Goal: Task Accomplishment & Management: Complete application form

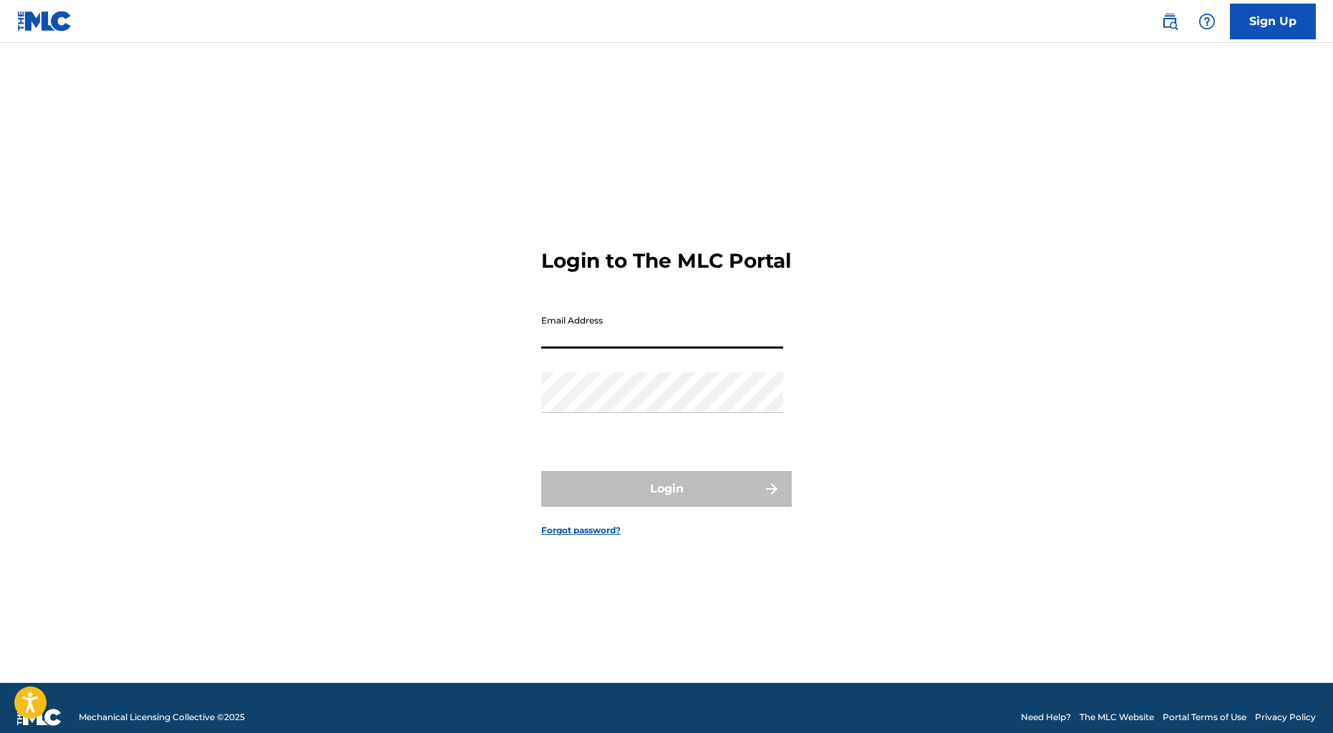
click at [541, 336] on input "Email Address" at bounding box center [662, 328] width 242 height 41
type input "[EMAIL_ADDRESS][DOMAIN_NAME]"
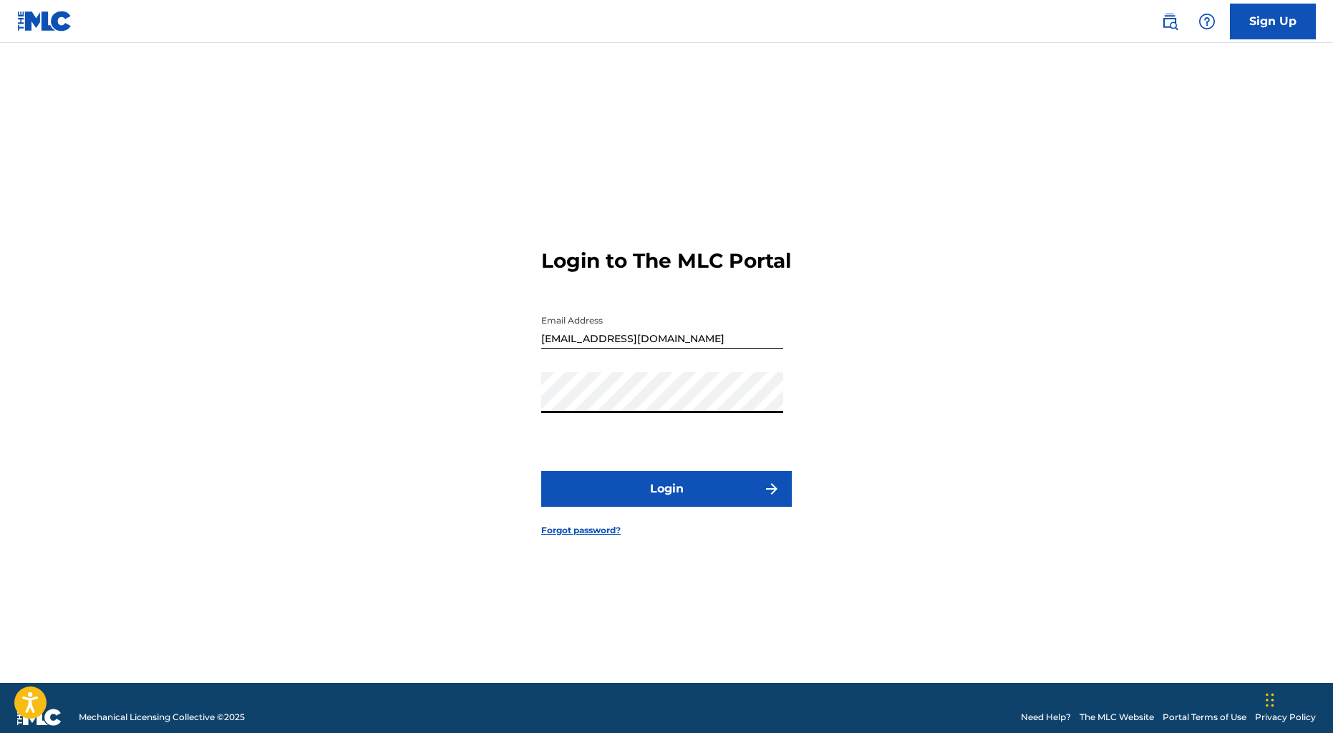
click at [690, 483] on button "Login" at bounding box center [666, 489] width 251 height 36
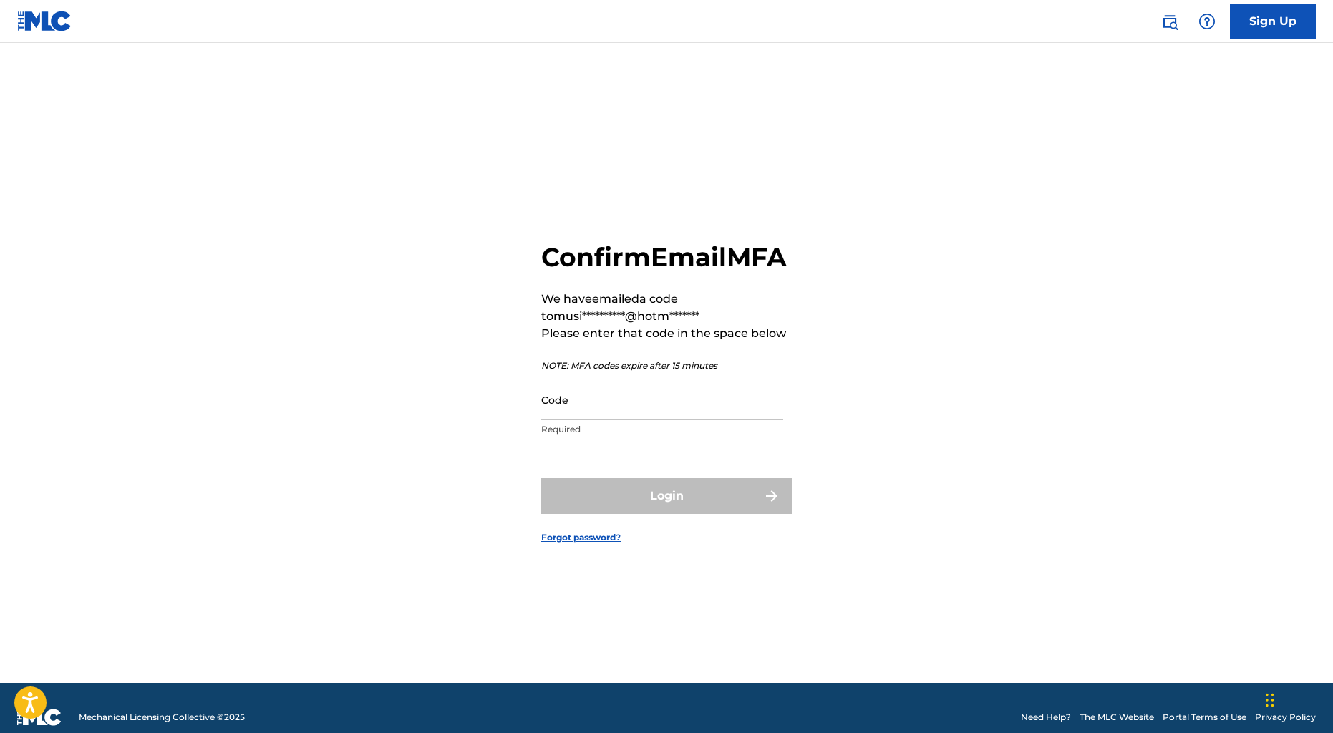
click at [553, 412] on input "Code" at bounding box center [662, 399] width 242 height 41
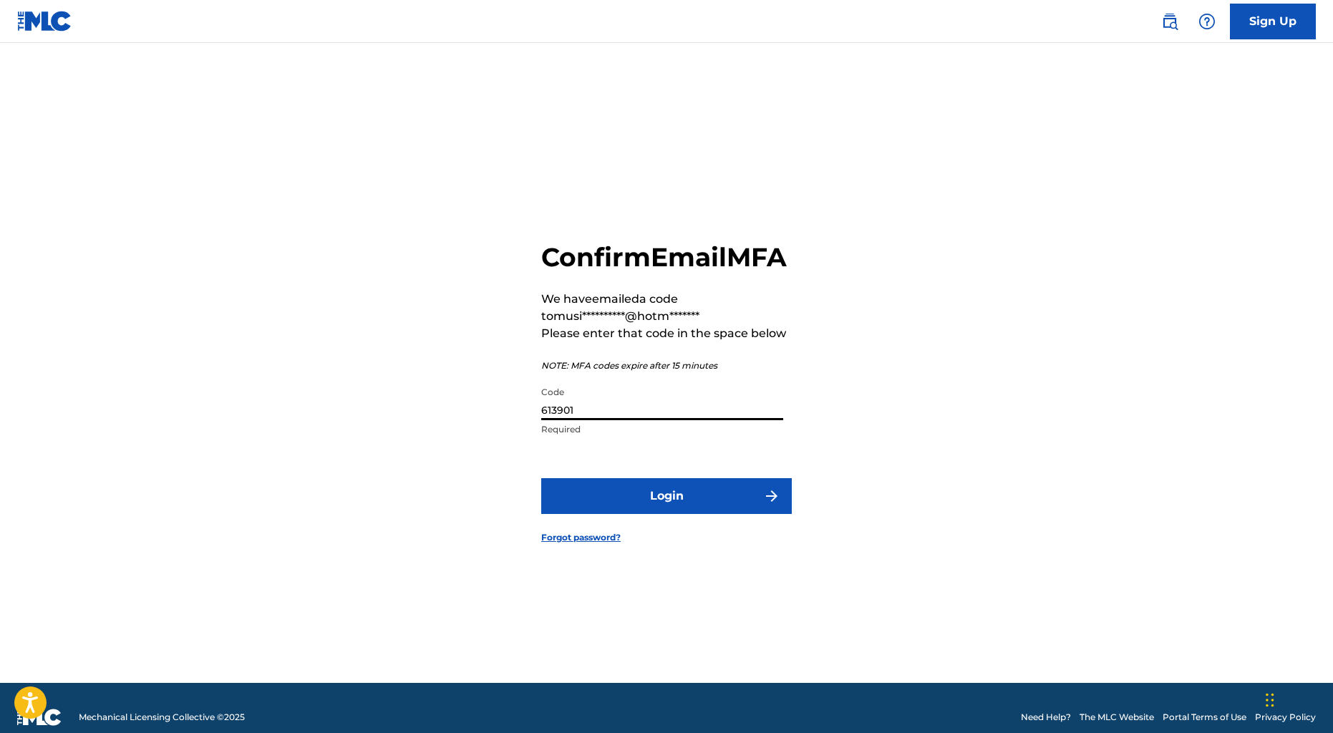
type input "613901"
click at [541, 478] on button "Login" at bounding box center [666, 496] width 251 height 36
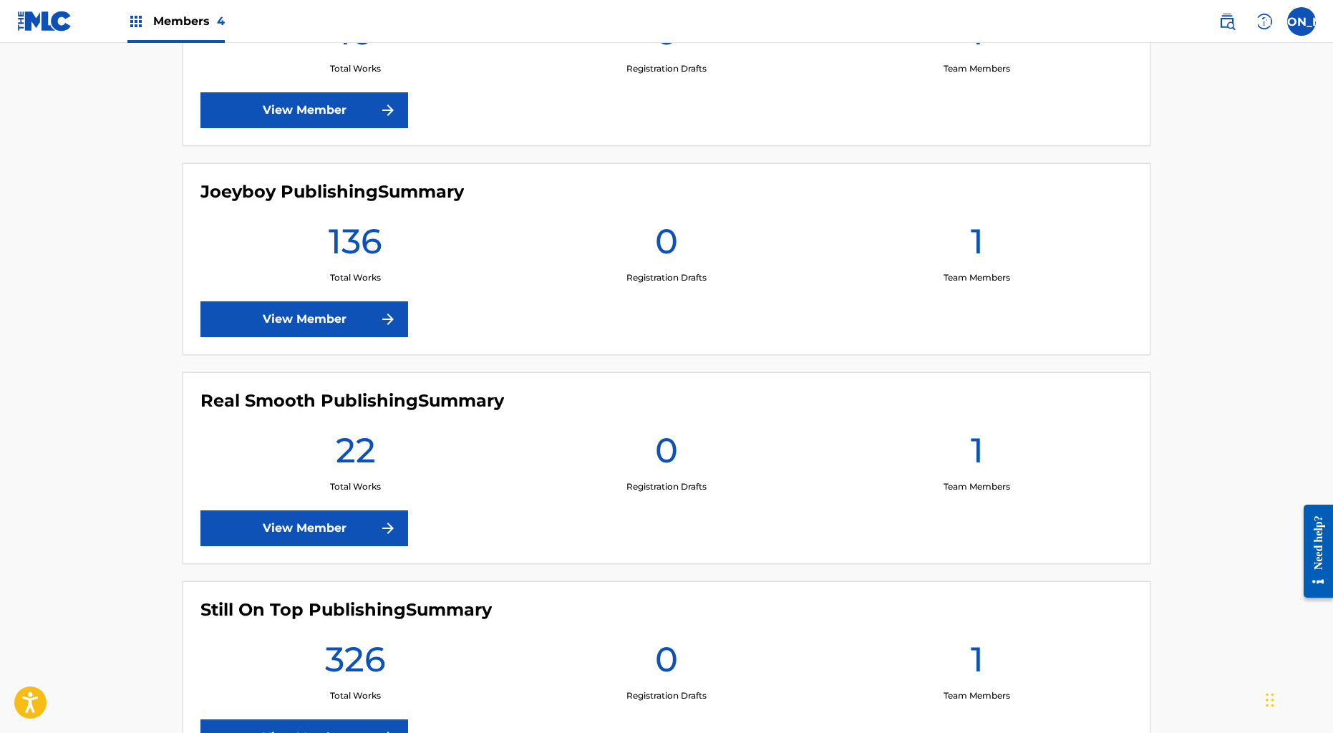
scroll to position [250, 0]
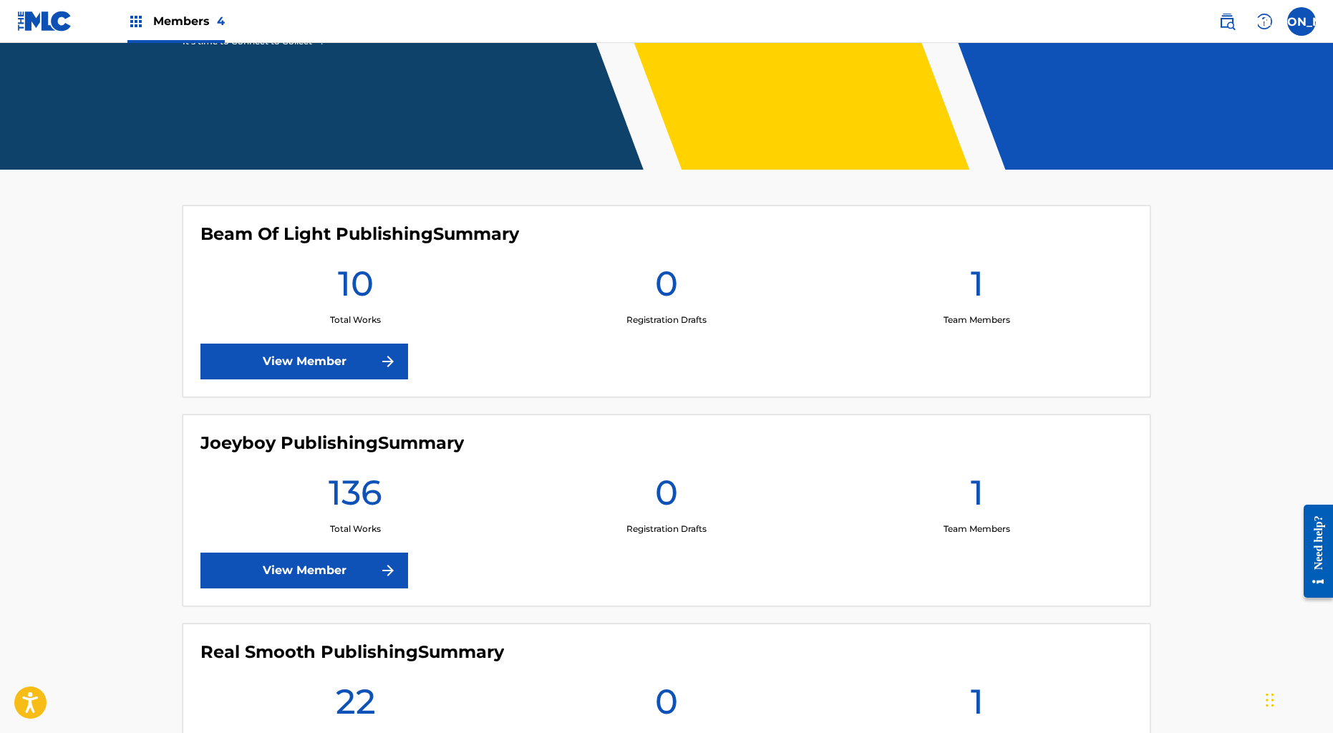
click at [338, 559] on link "View Member" at bounding box center [304, 571] width 208 height 36
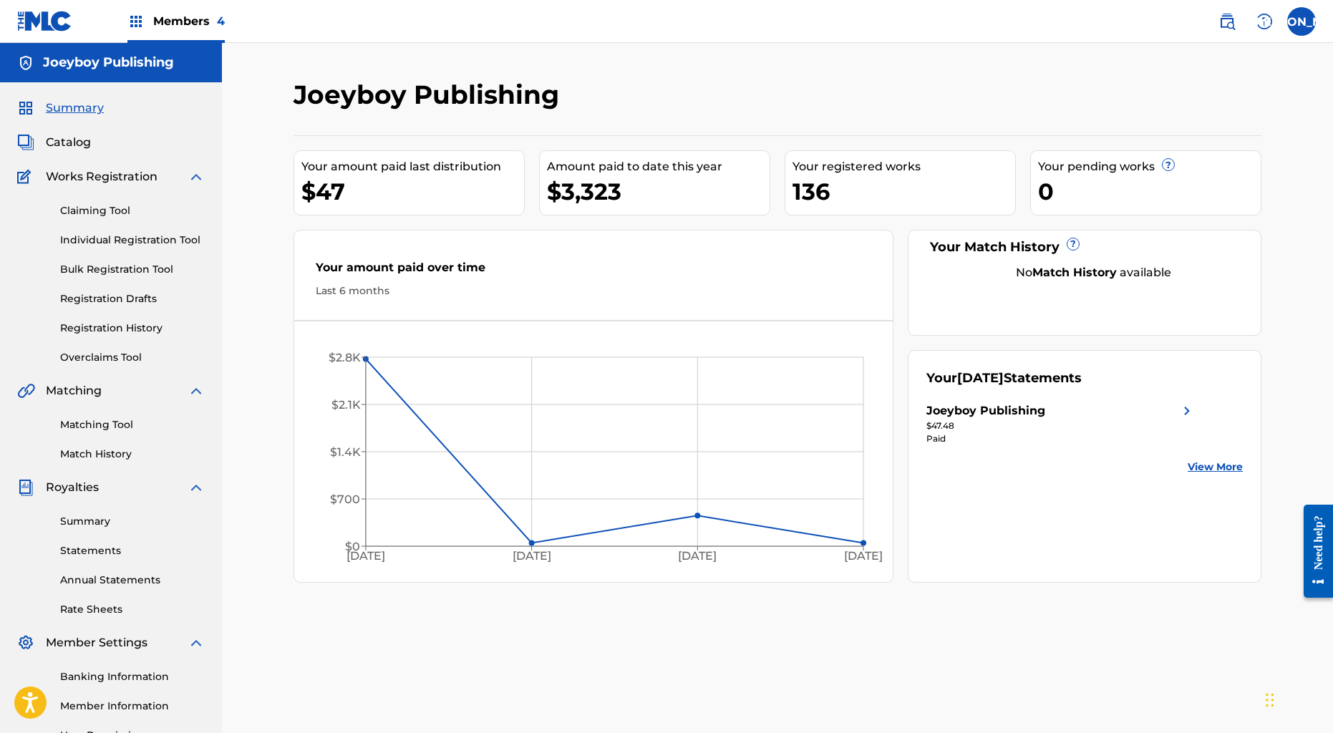
click at [128, 271] on link "Bulk Registration Tool" at bounding box center [132, 269] width 145 height 15
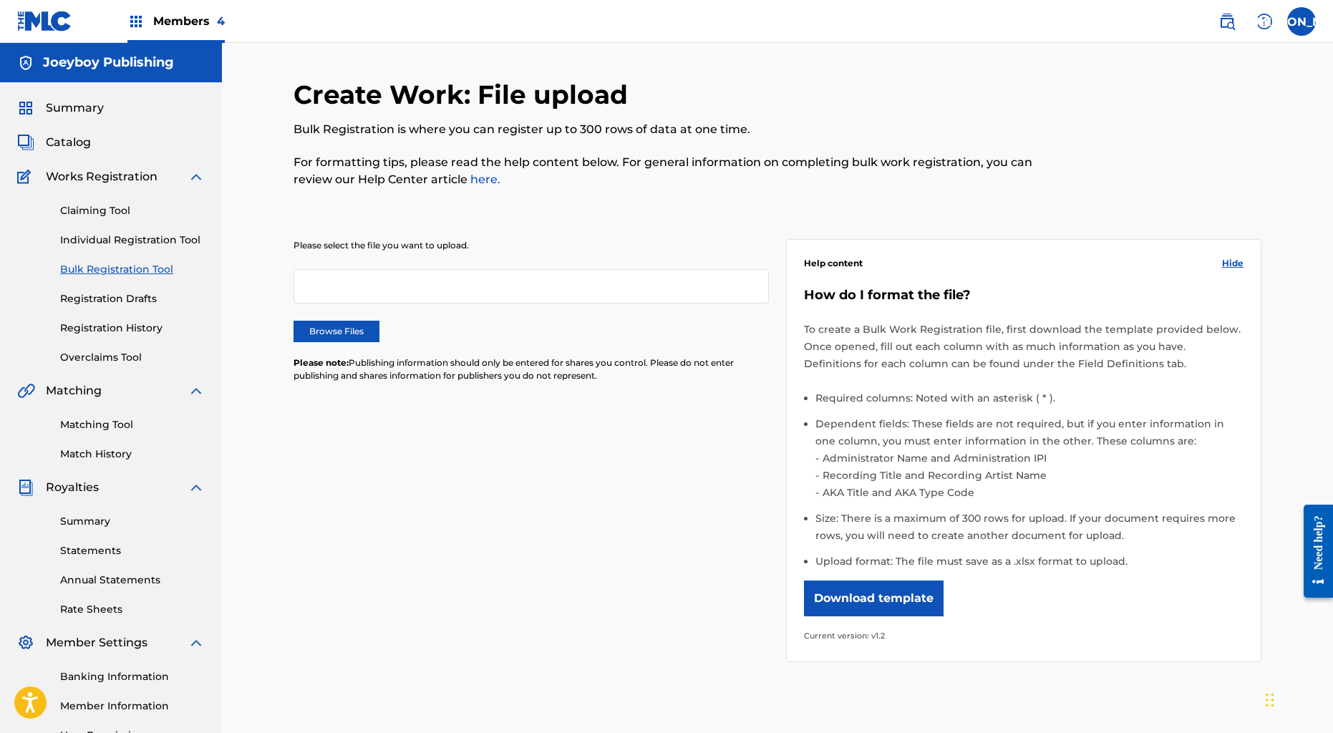
click at [360, 292] on div at bounding box center [531, 286] width 475 height 34
click at [351, 330] on label "Browse Files" at bounding box center [337, 331] width 86 height 21
click at [0, 0] on input "Browse Files" at bounding box center [0, 0] width 0 height 0
click at [332, 281] on div at bounding box center [531, 286] width 475 height 34
click at [344, 332] on label "Browse Files" at bounding box center [337, 331] width 86 height 21
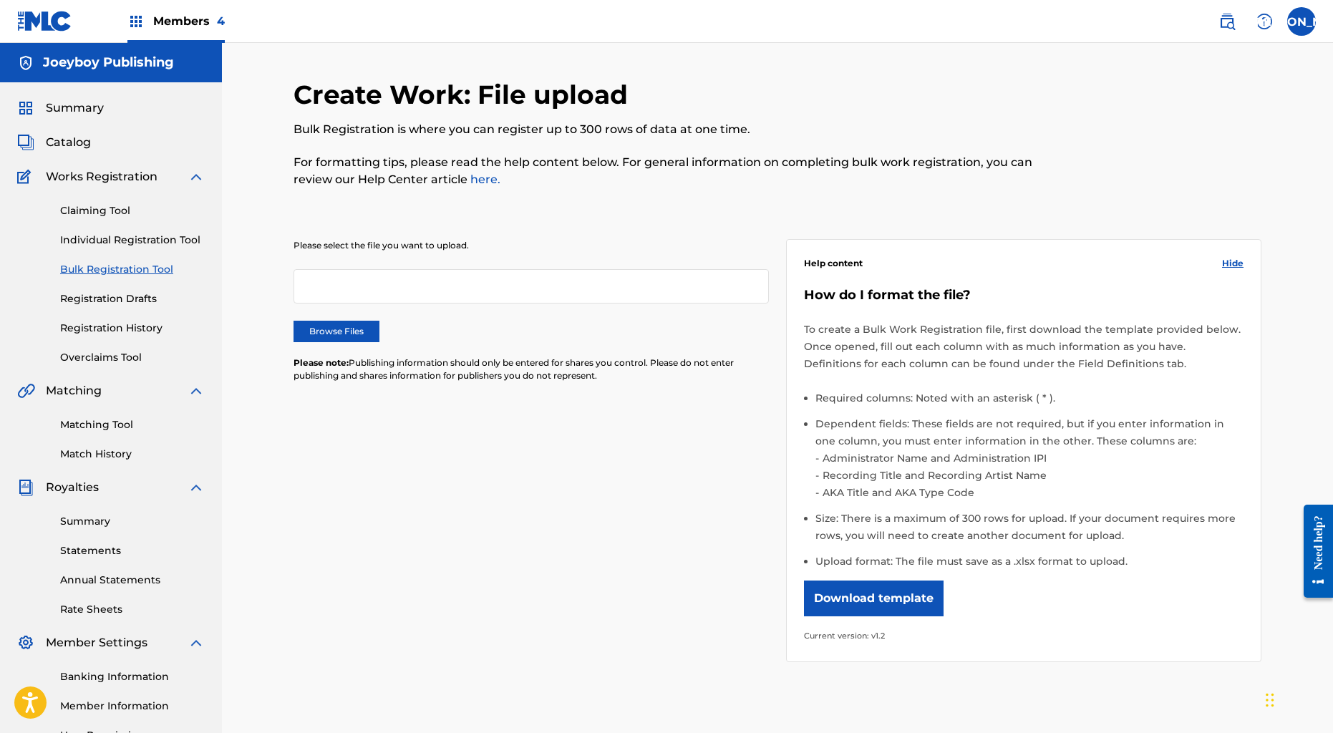
click at [0, 0] on input "Browse Files" at bounding box center [0, 0] width 0 height 0
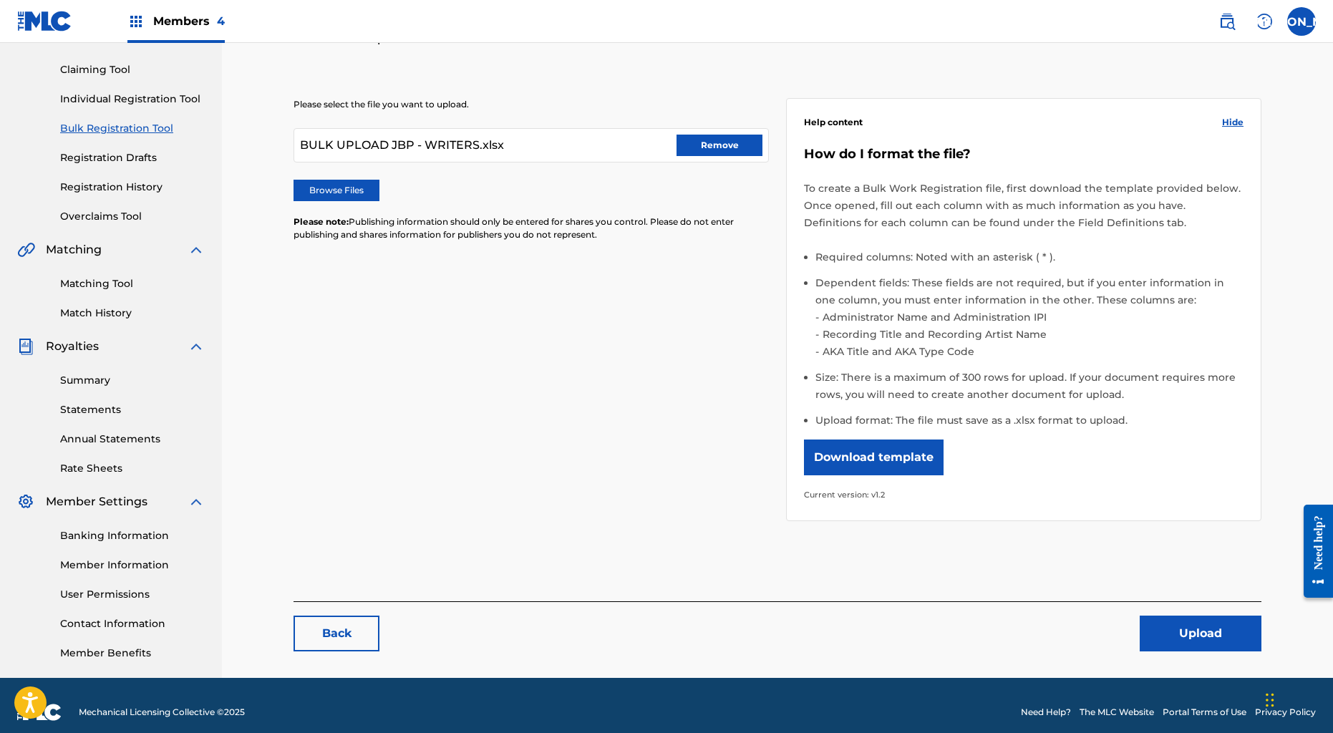
scroll to position [155, 0]
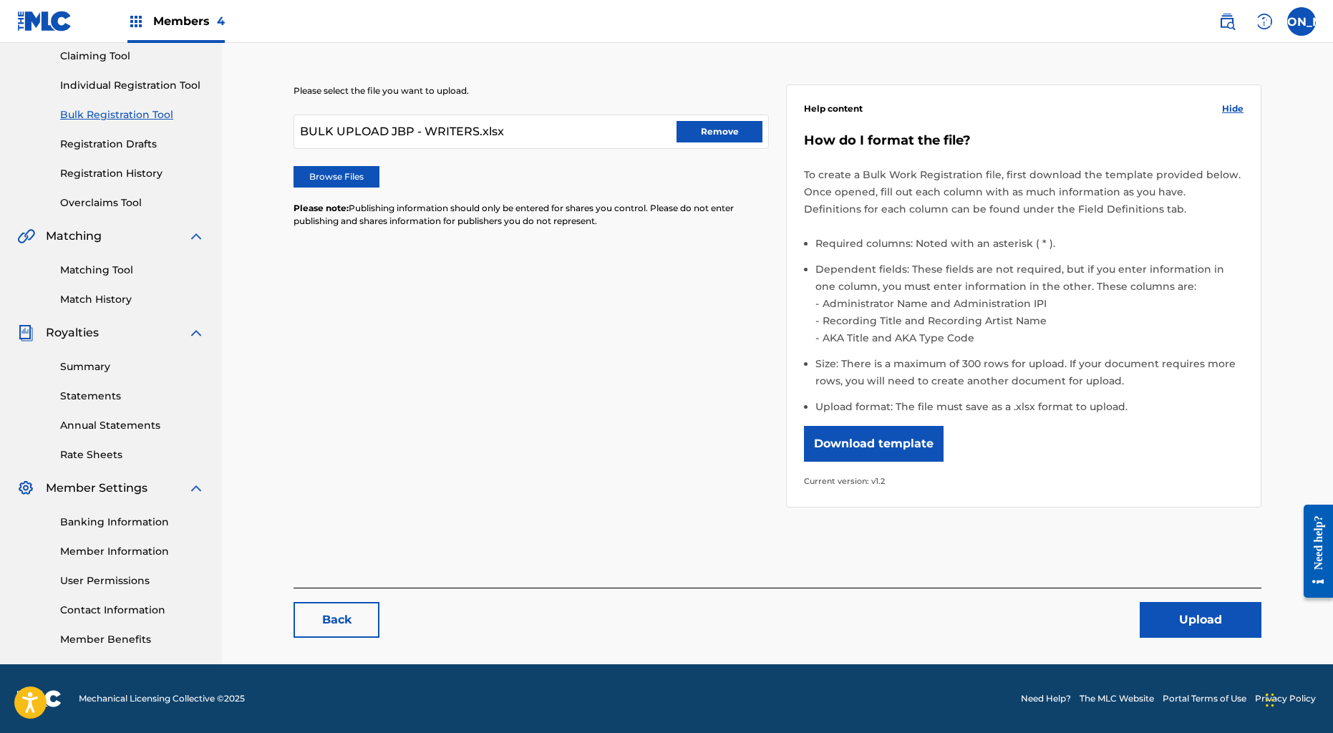
click at [1184, 624] on button "Upload" at bounding box center [1201, 620] width 122 height 36
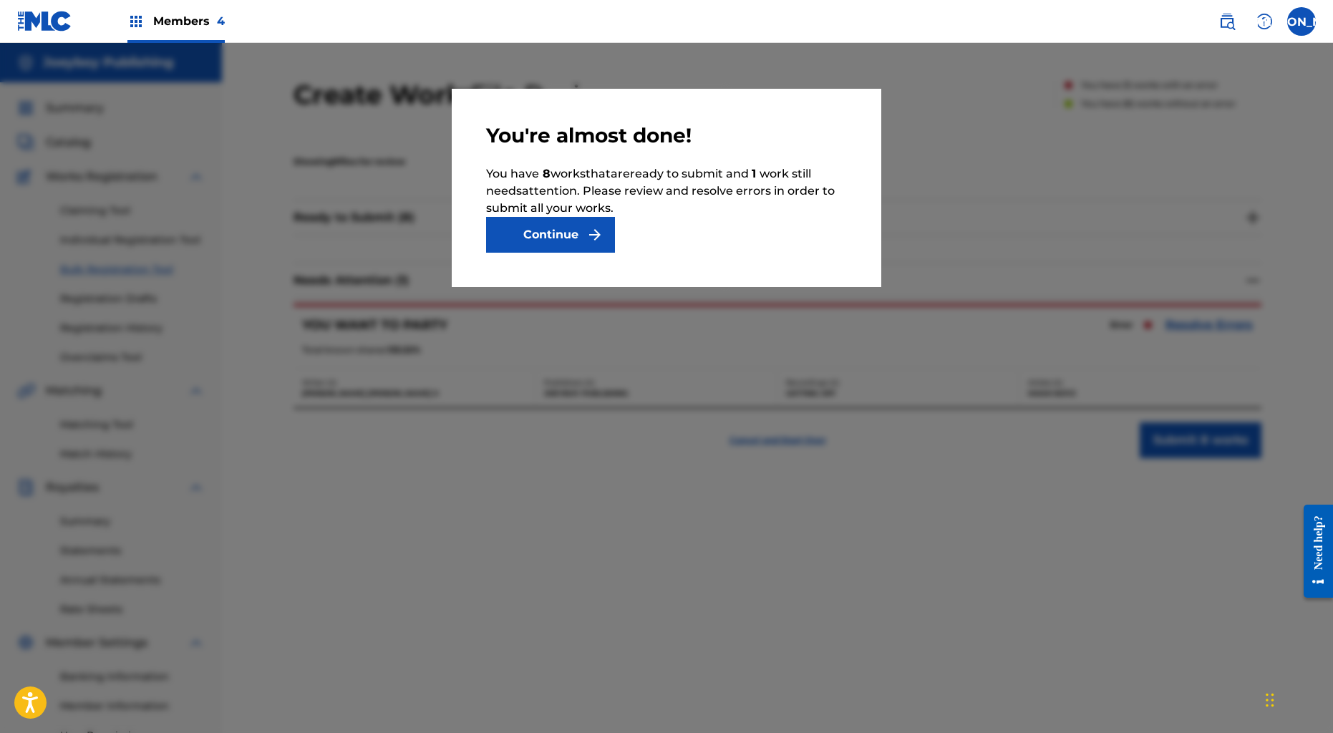
click at [824, 499] on div at bounding box center [666, 409] width 1333 height 733
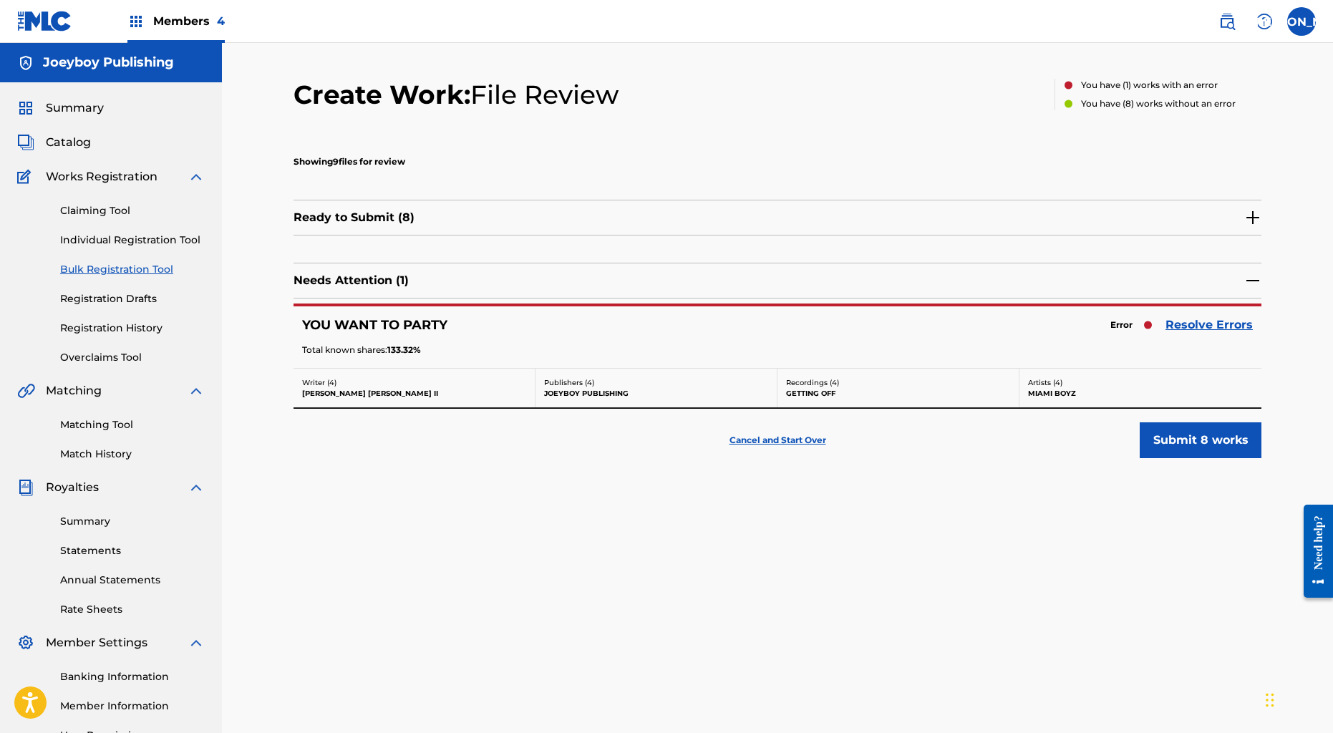
click at [785, 448] on div "Cancel and Start Over Submit 8 works" at bounding box center [778, 433] width 968 height 50
click at [784, 442] on p "Cancel and Start Over" at bounding box center [778, 440] width 97 height 13
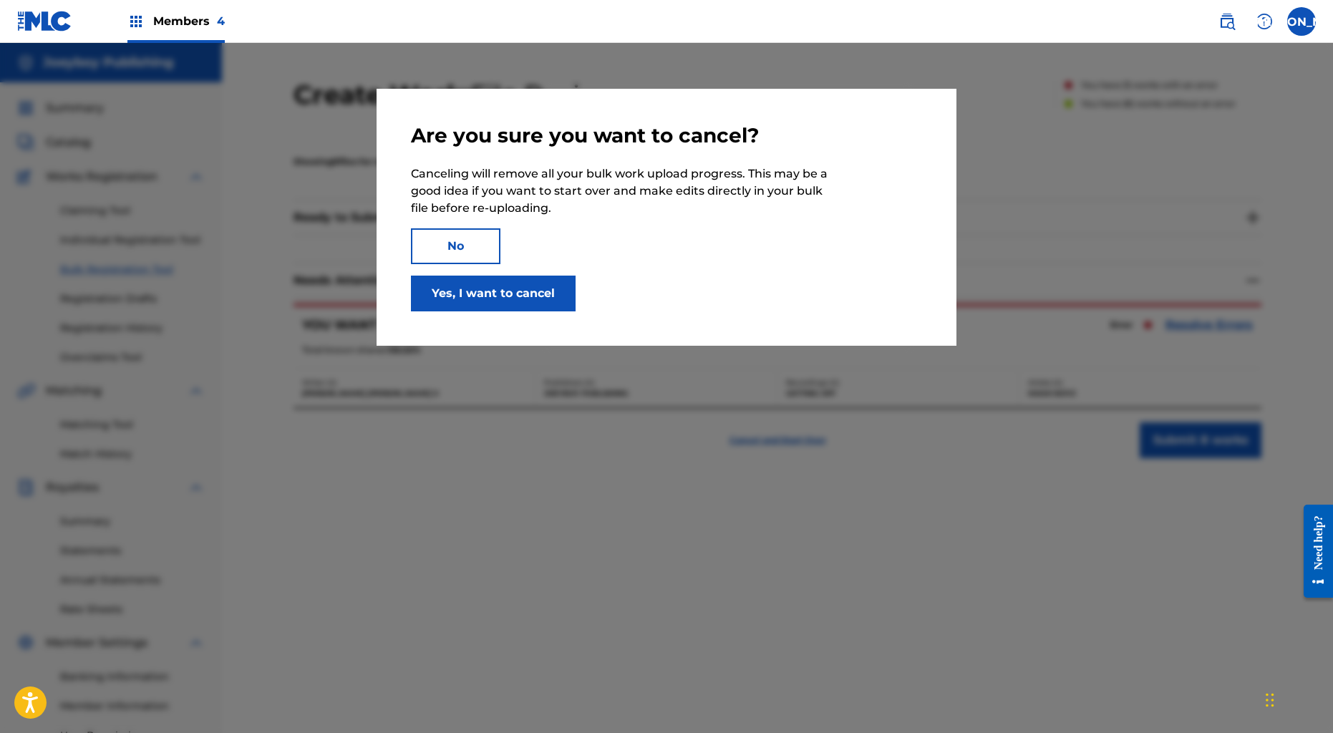
click at [470, 290] on button "Yes, I want to cancel" at bounding box center [493, 294] width 165 height 36
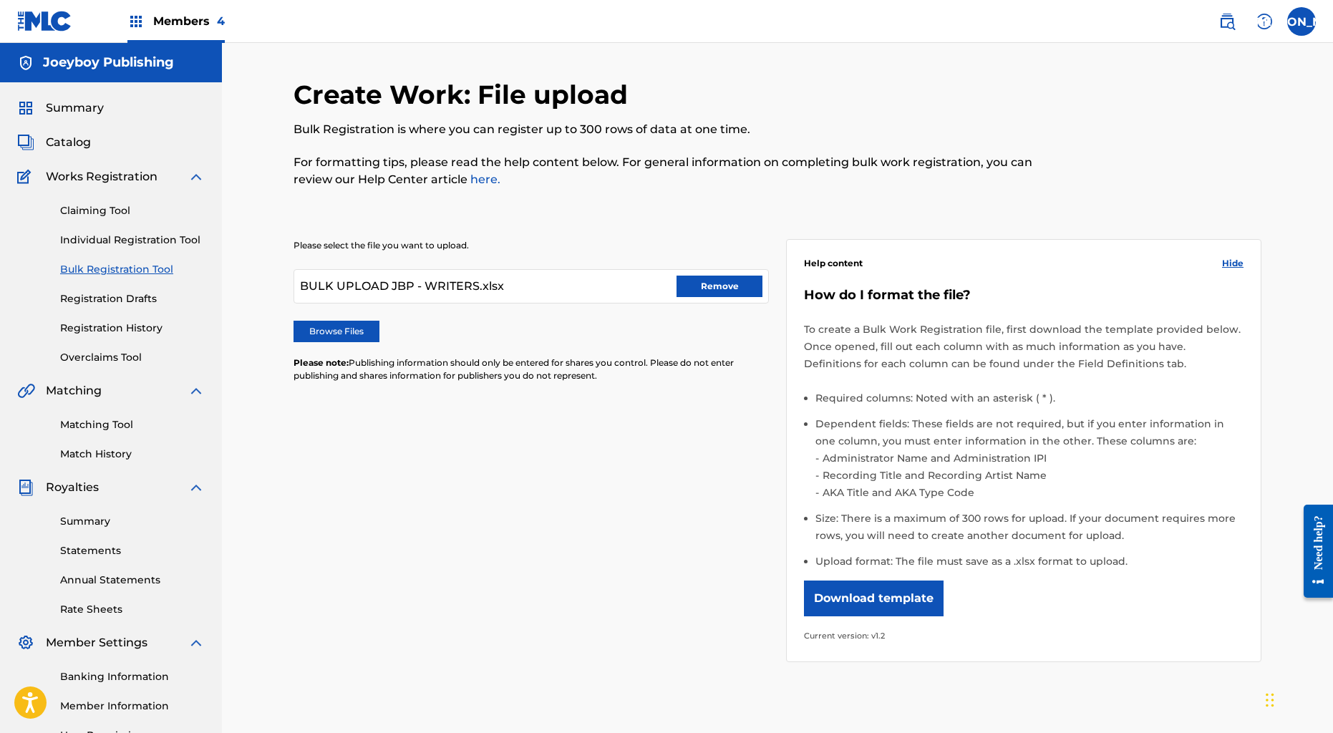
click at [701, 284] on button "Remove" at bounding box center [720, 286] width 86 height 21
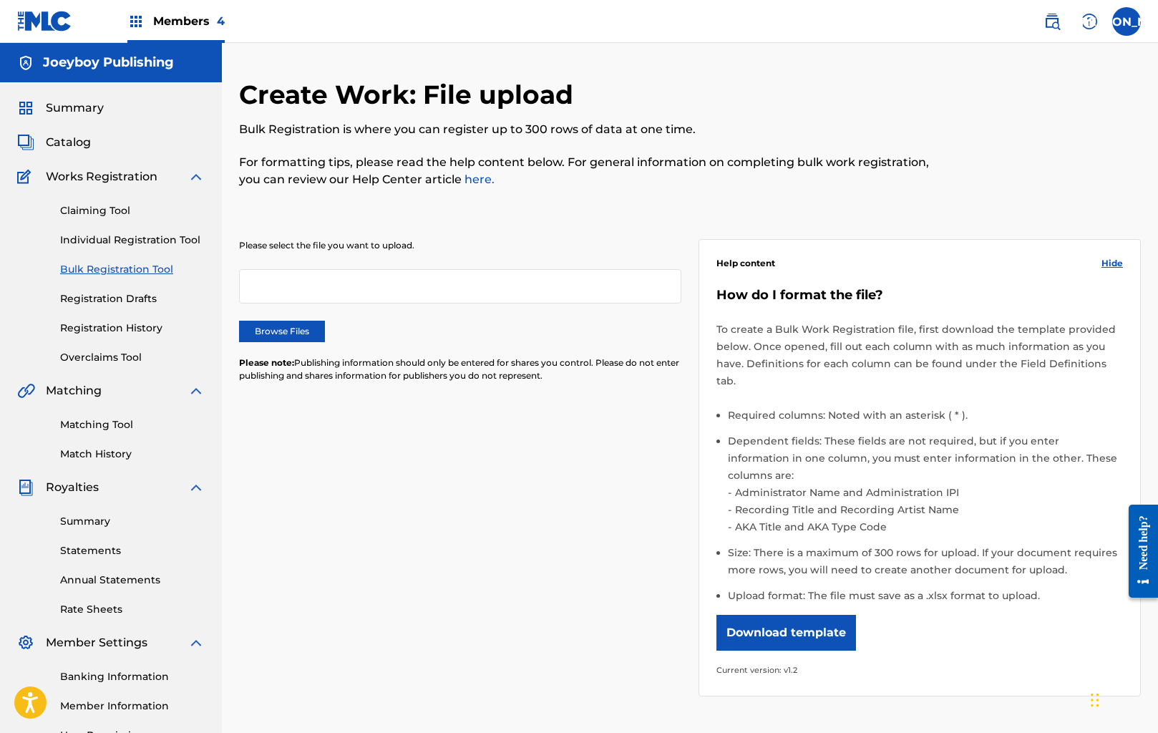
click at [523, 278] on div at bounding box center [460, 286] width 442 height 34
click at [265, 326] on label "Browse Files" at bounding box center [282, 331] width 86 height 21
click at [0, 0] on input "Browse Files" at bounding box center [0, 0] width 0 height 0
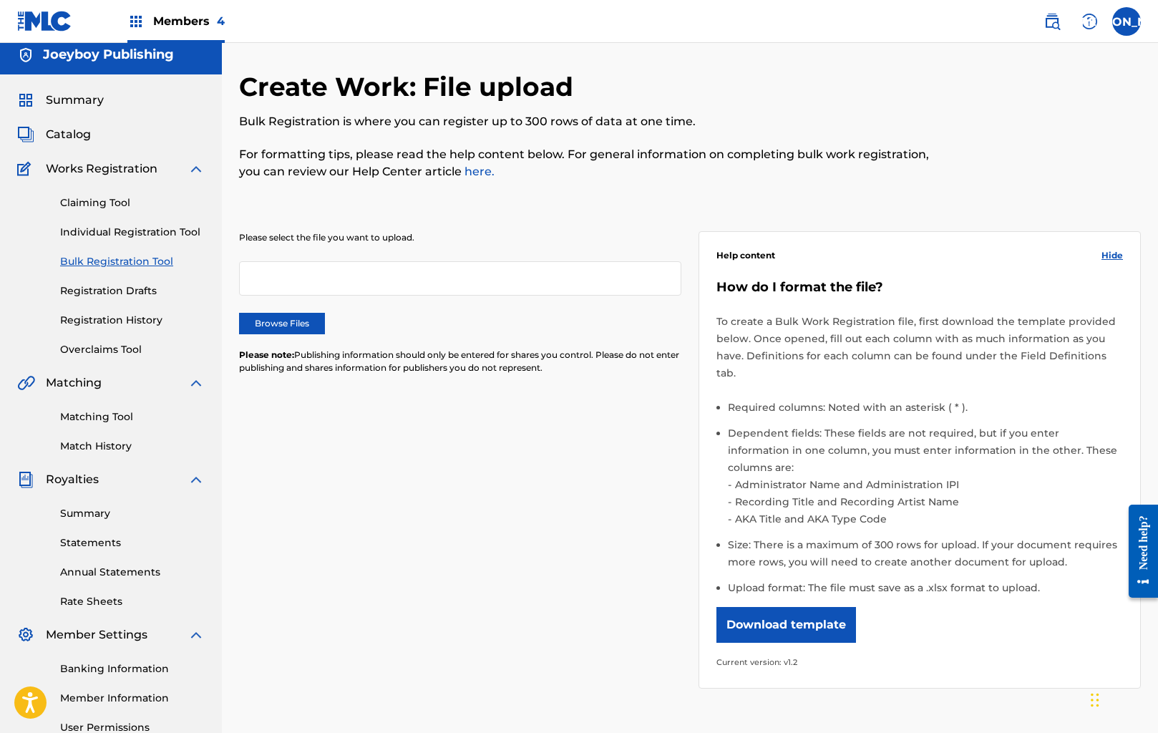
click at [262, 268] on div at bounding box center [460, 278] width 442 height 34
click at [270, 281] on div at bounding box center [460, 278] width 442 height 34
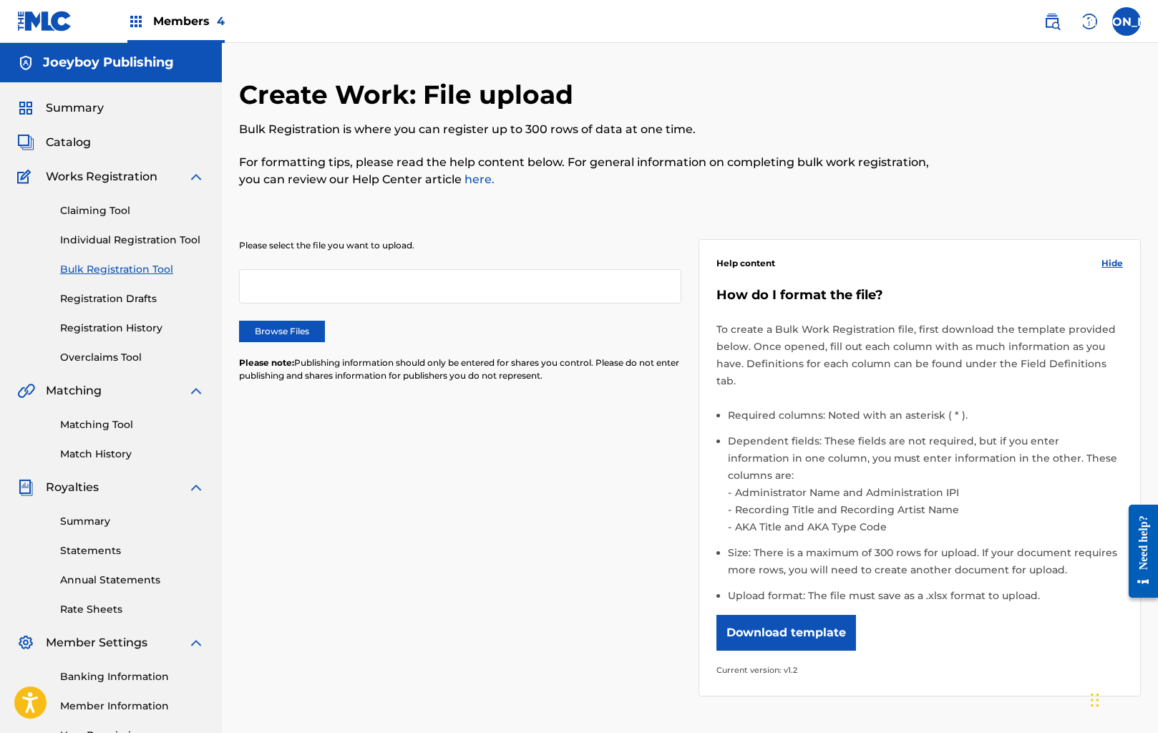
click at [302, 323] on label "Browse Files" at bounding box center [282, 331] width 86 height 21
click at [0, 0] on input "Browse Files" at bounding box center [0, 0] width 0 height 0
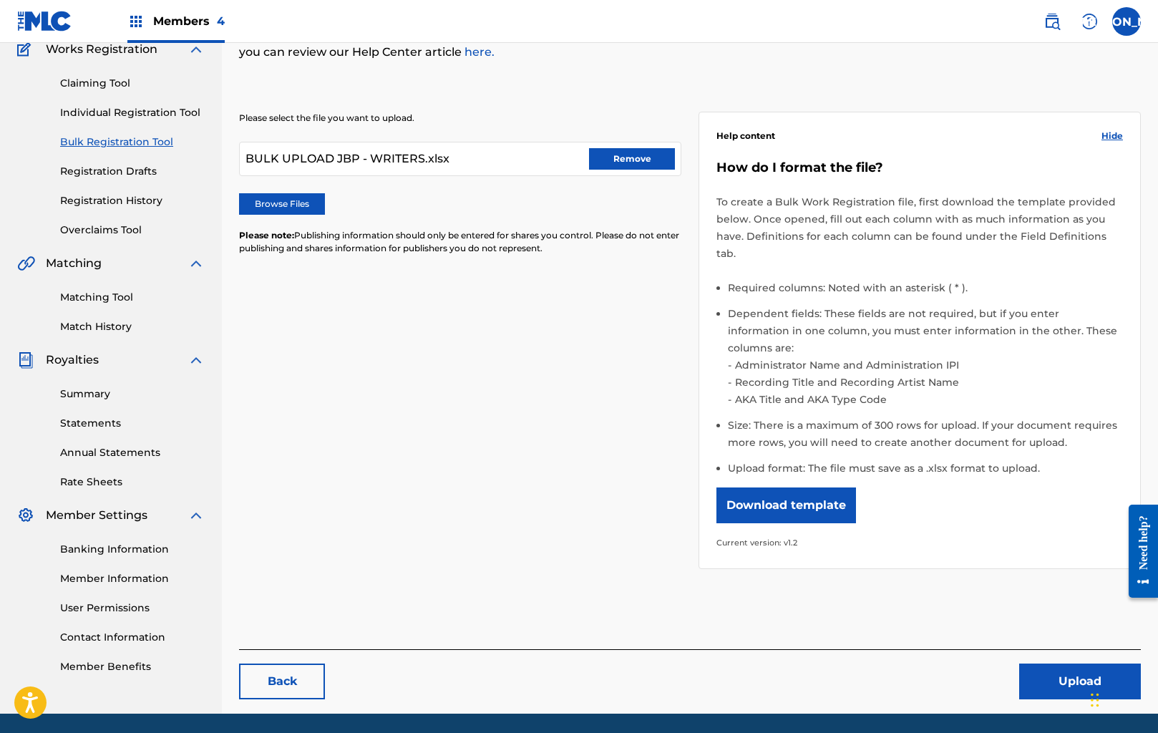
scroll to position [155, 0]
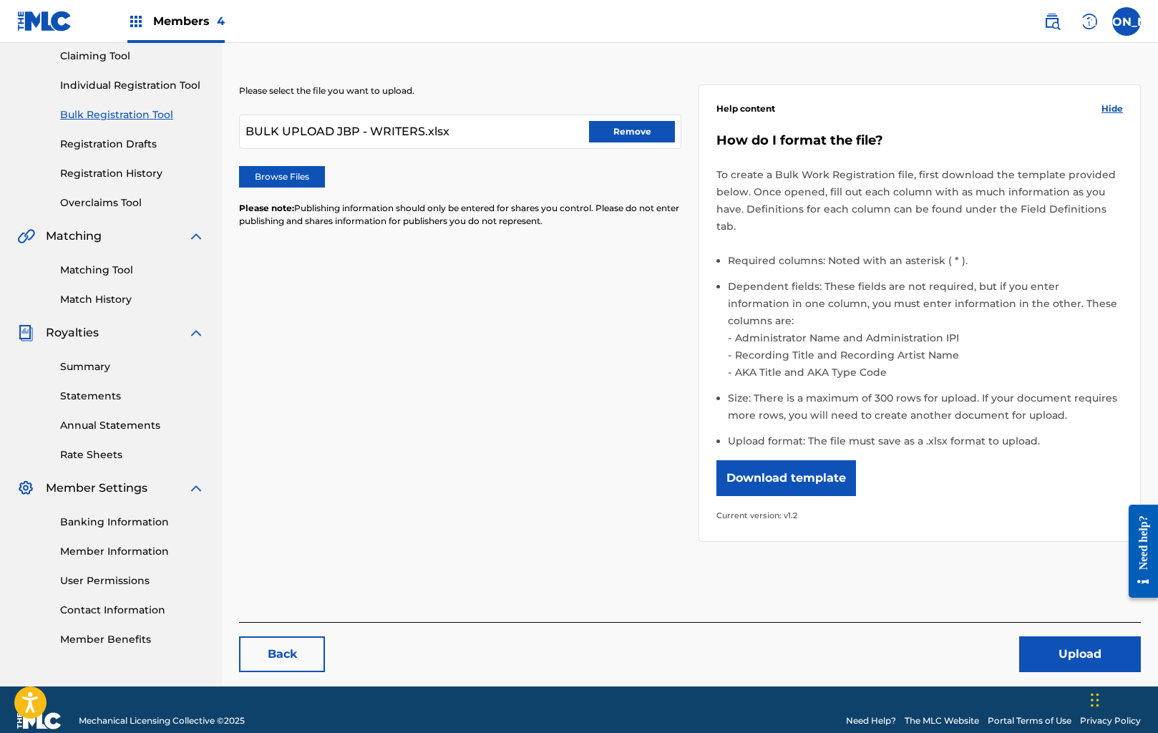
click at [1073, 636] on button "Upload" at bounding box center [1080, 654] width 122 height 36
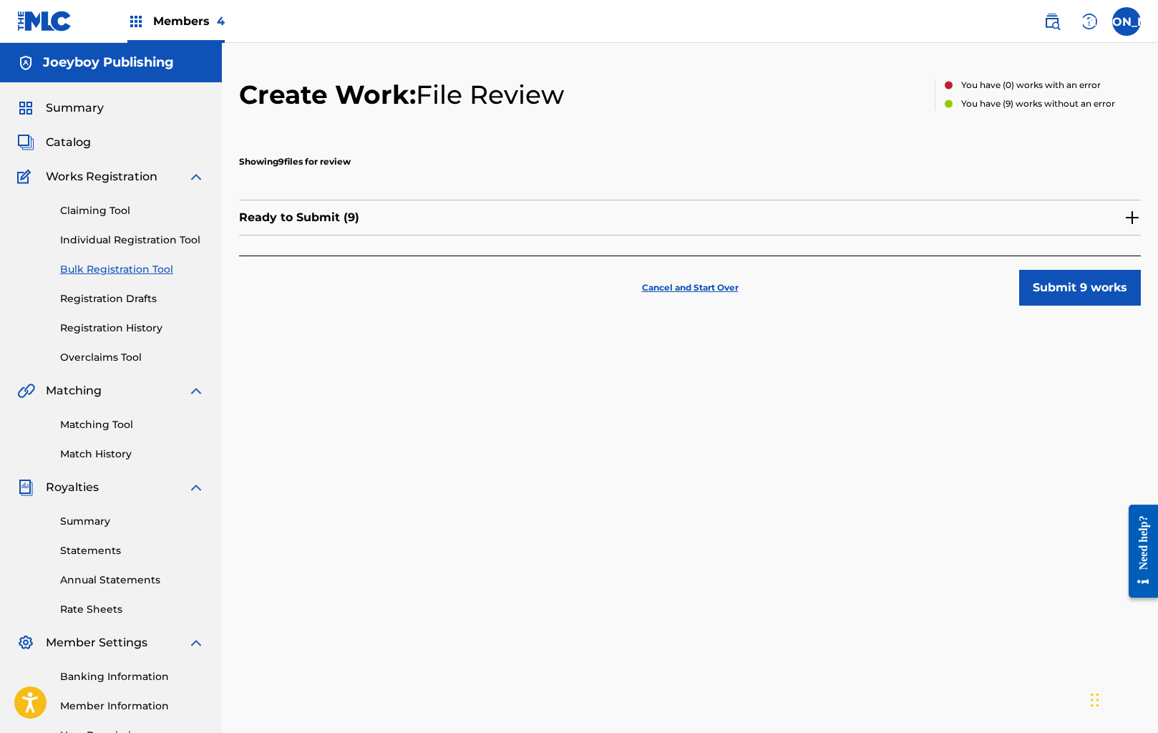
click at [1073, 289] on button "Submit 9 works" at bounding box center [1080, 288] width 122 height 36
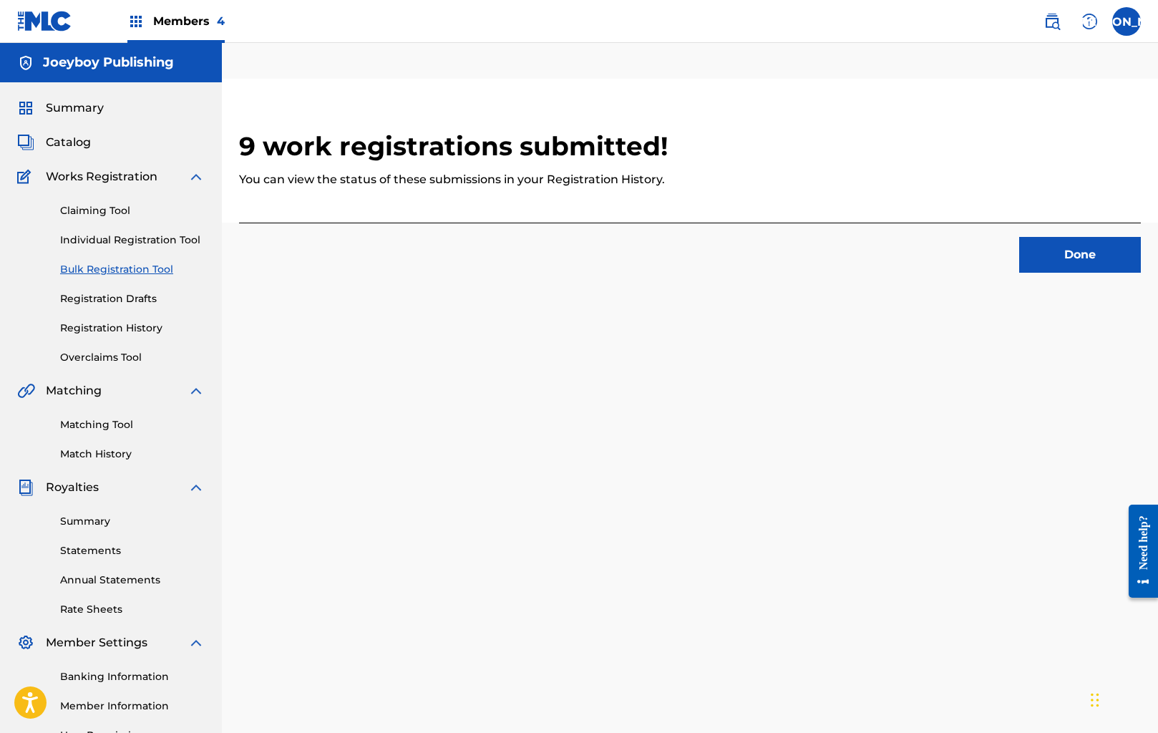
click at [1076, 267] on button "Done" at bounding box center [1080, 255] width 122 height 36
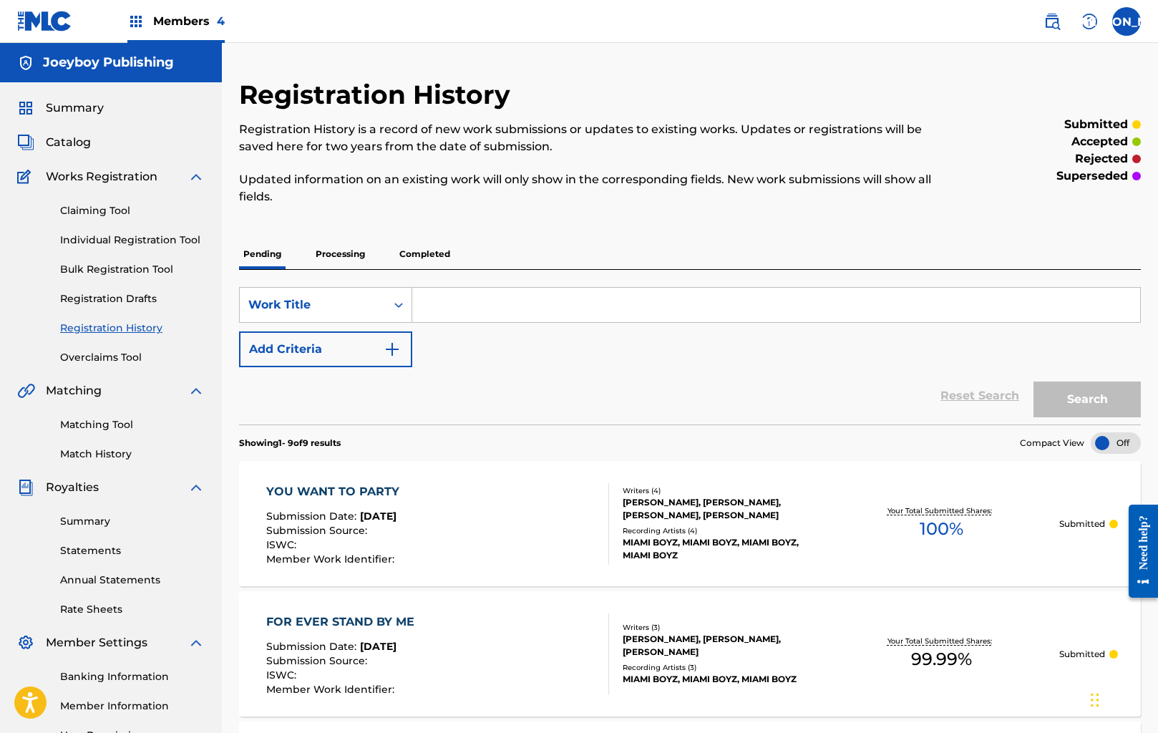
click at [175, 16] on span "Members 4" at bounding box center [189, 21] width 72 height 16
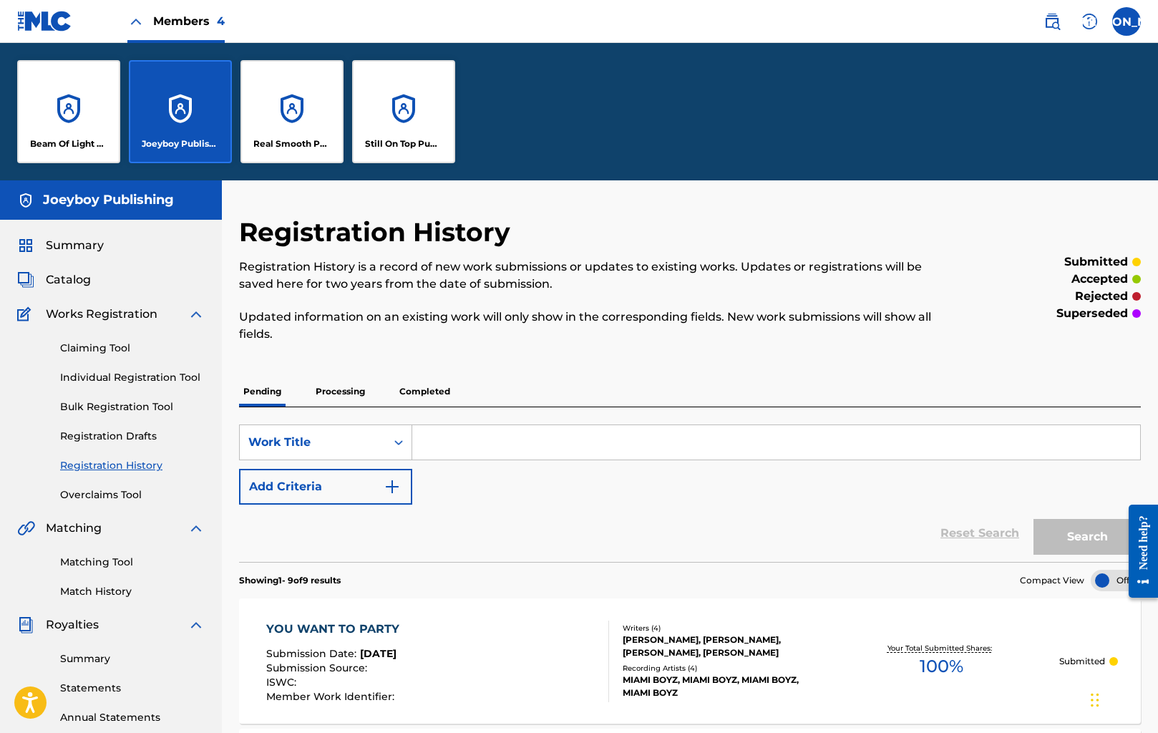
click at [176, 110] on div "Joeyboy Publishing" at bounding box center [180, 111] width 103 height 103
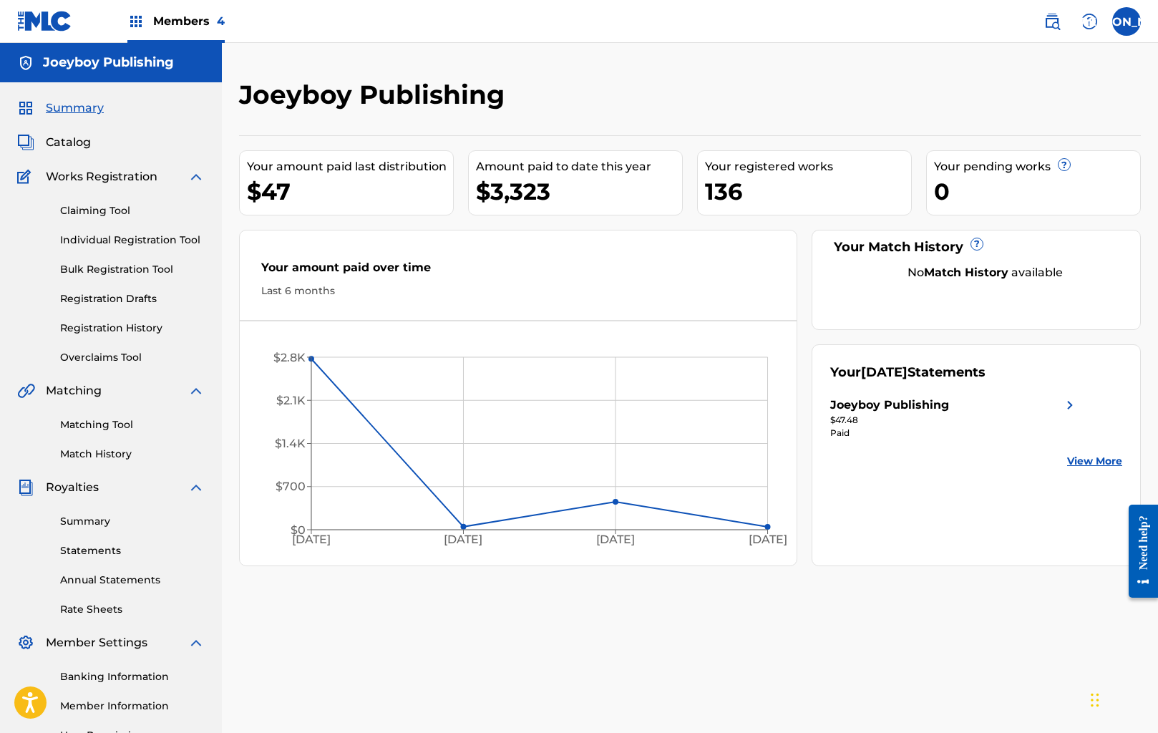
click at [141, 277] on div "Claiming Tool Individual Registration Tool Bulk Registration Tool Registration …" at bounding box center [111, 275] width 188 height 180
click at [137, 269] on link "Bulk Registration Tool" at bounding box center [132, 269] width 145 height 15
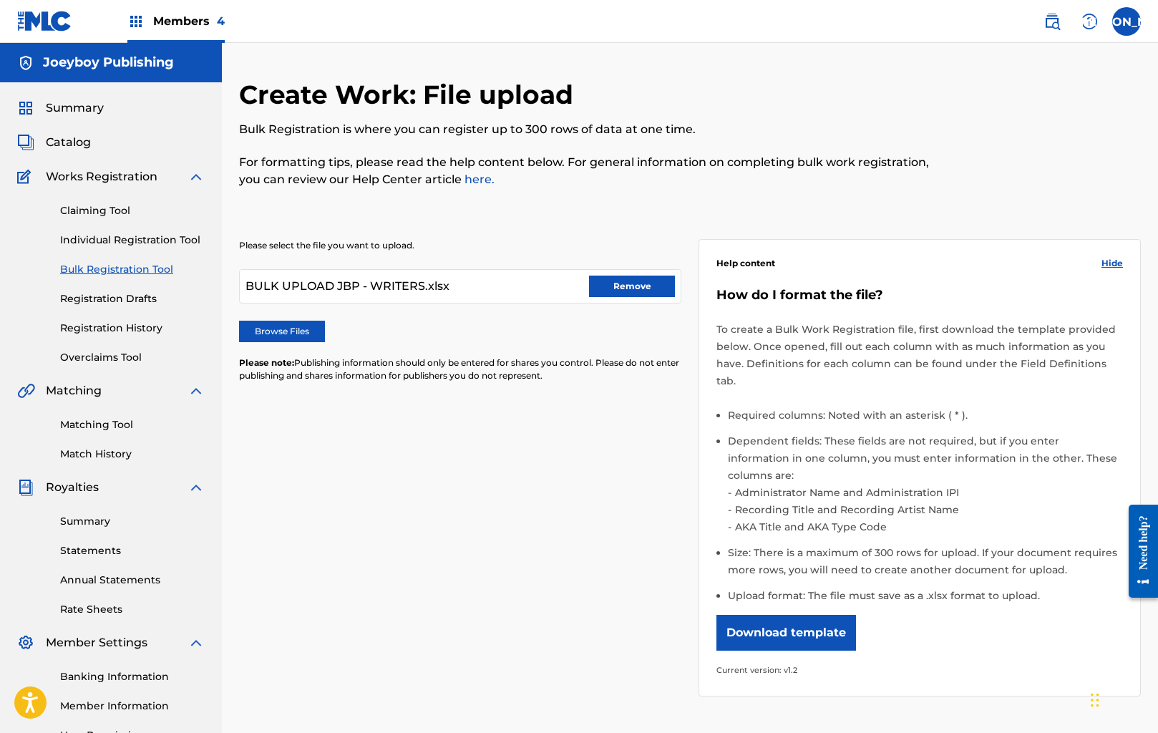
click at [618, 286] on button "Remove" at bounding box center [632, 286] width 86 height 21
click at [489, 423] on div "Please select the file you want to upload. Browse Files Please note: Publishing…" at bounding box center [690, 459] width 902 height 509
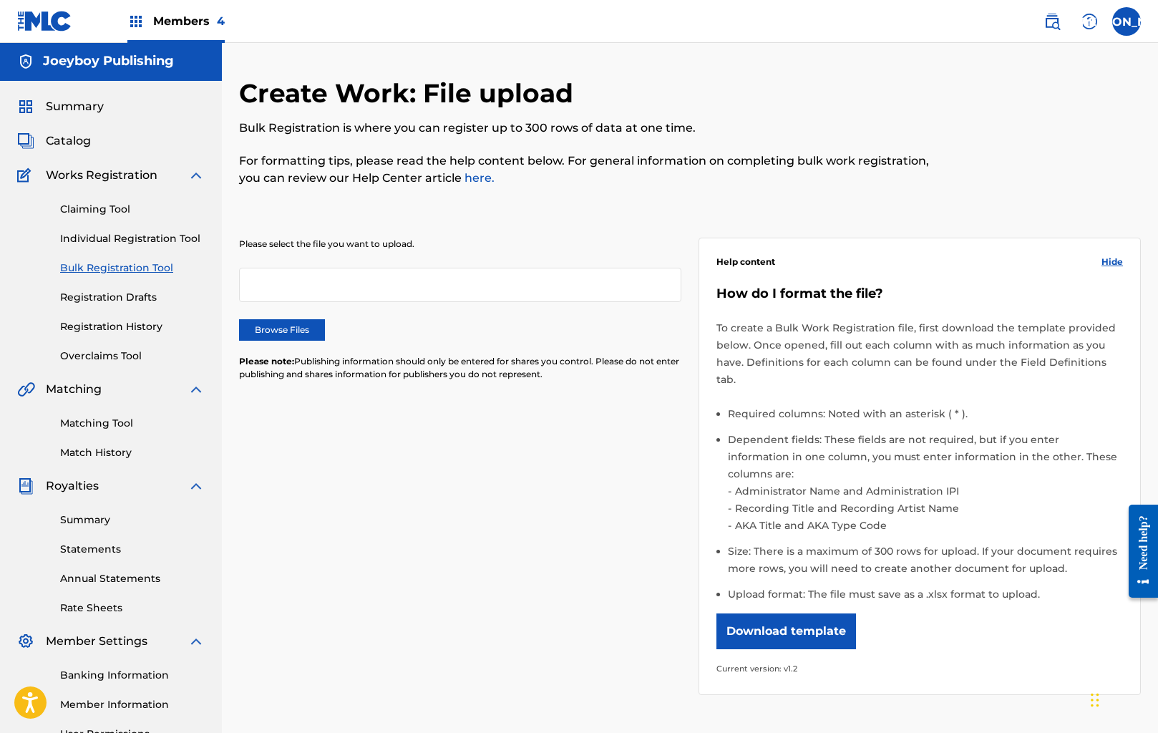
click at [296, 271] on div at bounding box center [460, 285] width 442 height 34
click at [308, 321] on label "Browse Files" at bounding box center [282, 329] width 86 height 21
click at [0, 0] on input "Browse Files" at bounding box center [0, 0] width 0 height 0
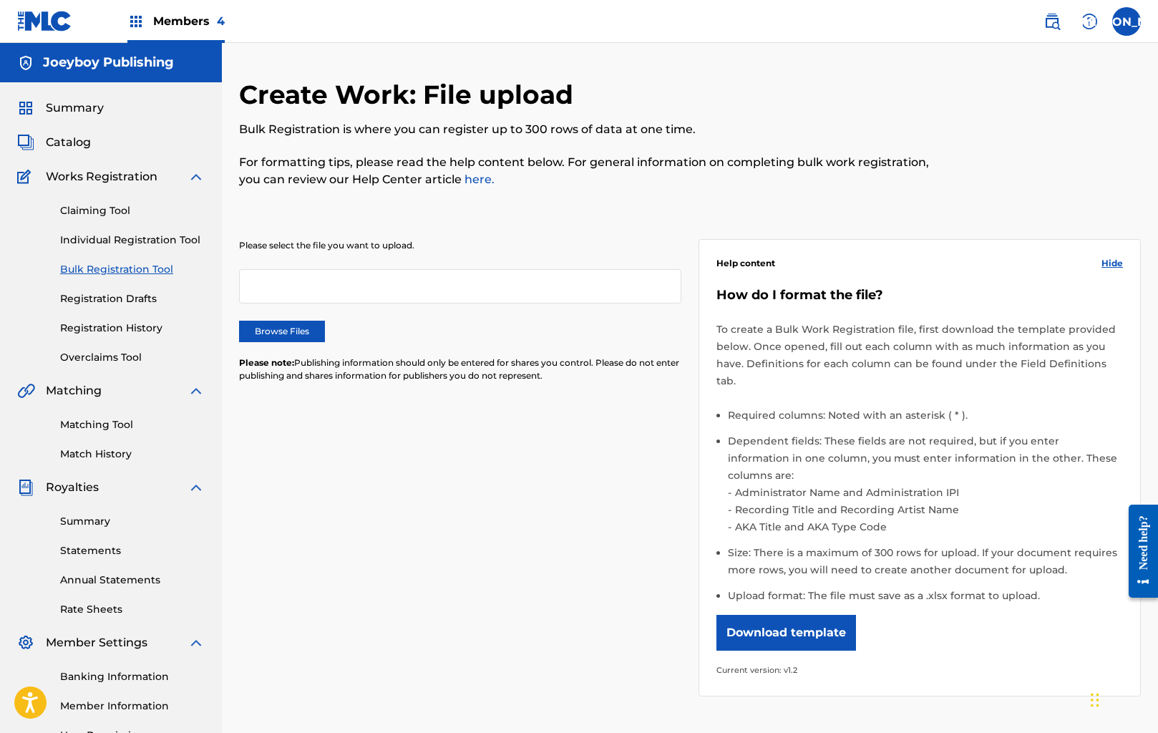
click at [332, 275] on div at bounding box center [460, 286] width 442 height 34
click at [316, 331] on label "Browse Files" at bounding box center [282, 331] width 86 height 21
click at [0, 0] on input "Browse Files" at bounding box center [0, 0] width 0 height 0
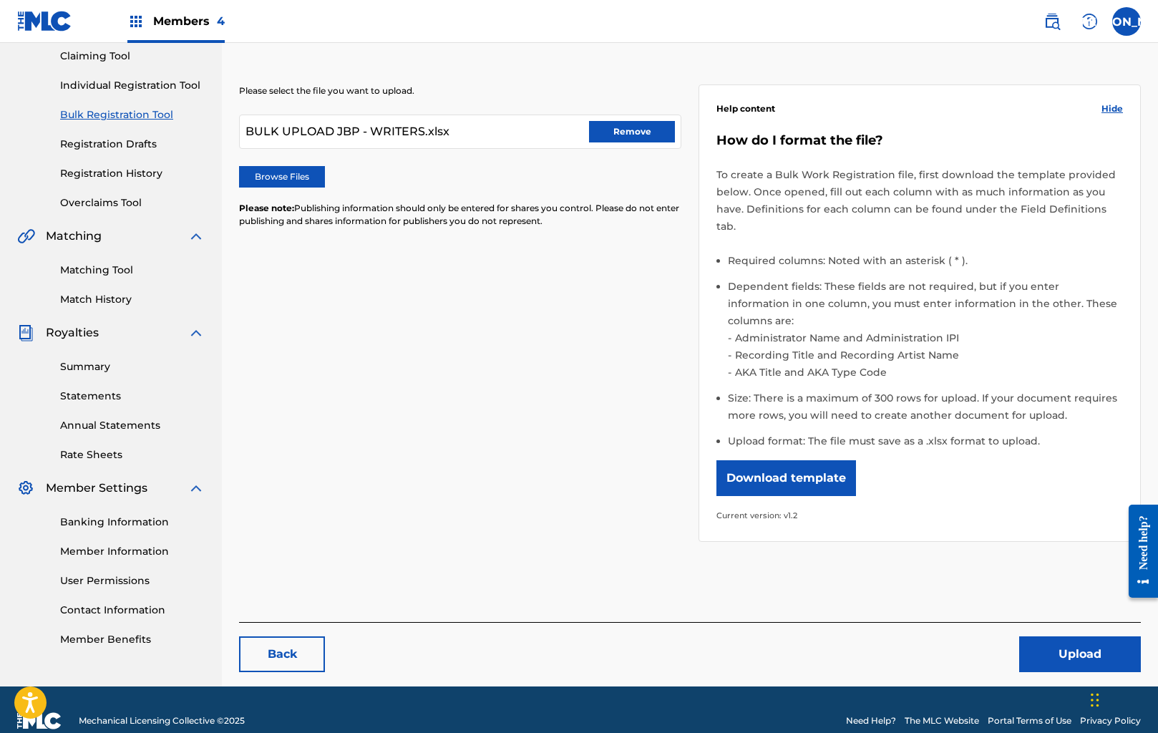
click at [1067, 636] on button "Upload" at bounding box center [1080, 654] width 122 height 36
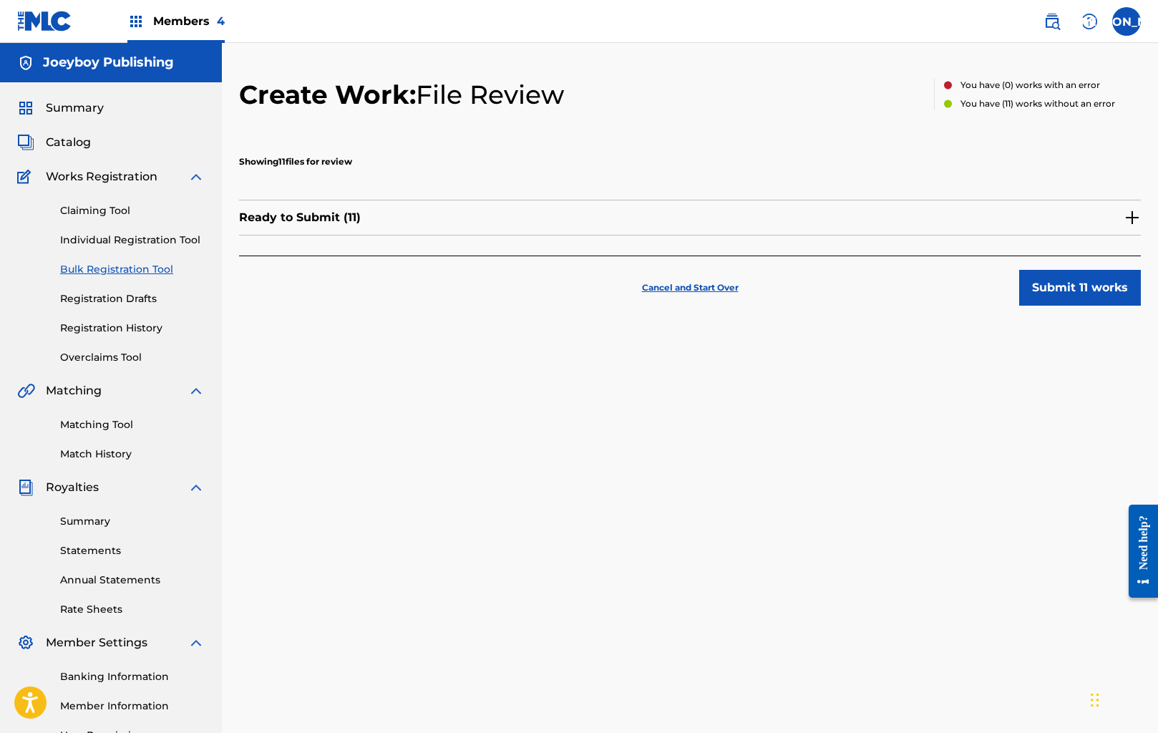
click at [1083, 293] on button "Submit 11 works" at bounding box center [1080, 288] width 122 height 36
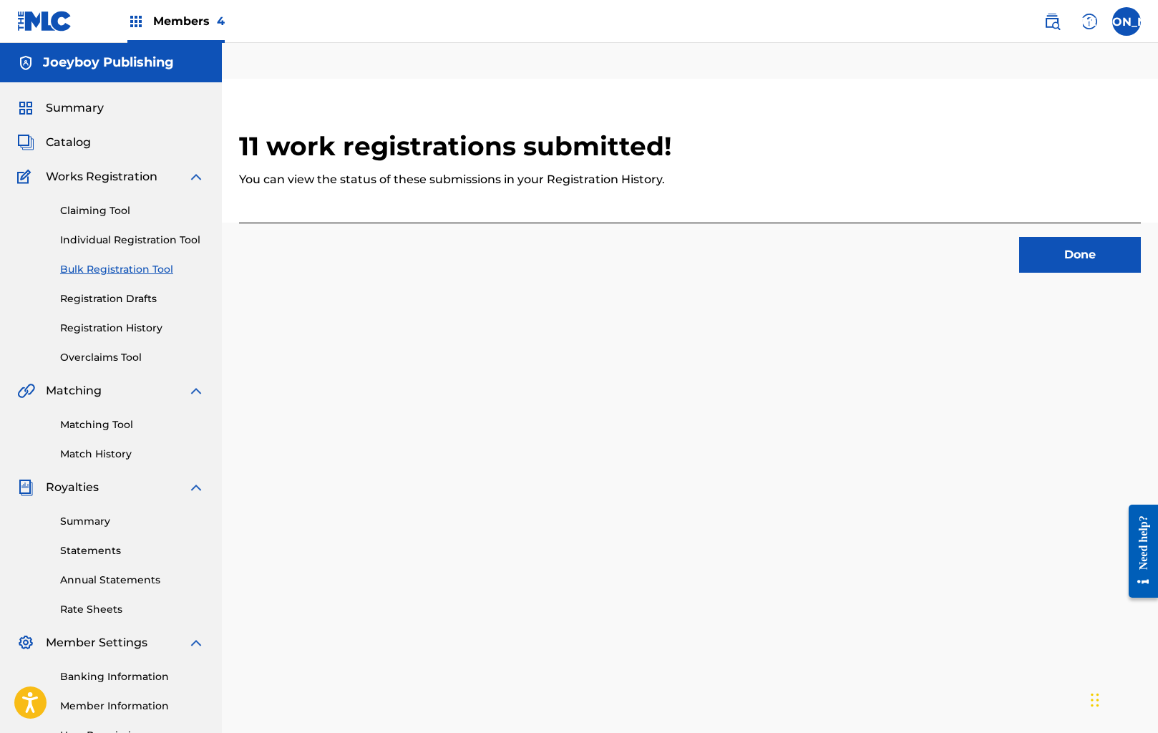
click at [1077, 257] on button "Done" at bounding box center [1080, 255] width 122 height 36
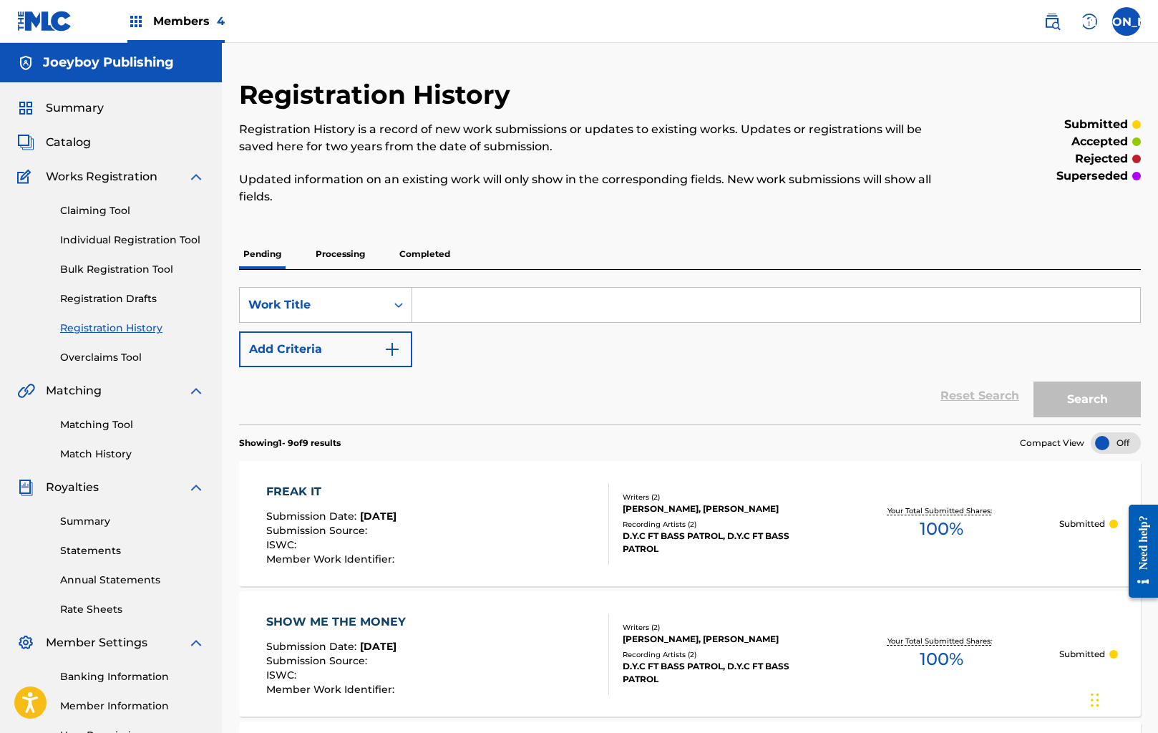
click at [155, 23] on span "Members 4" at bounding box center [189, 21] width 72 height 16
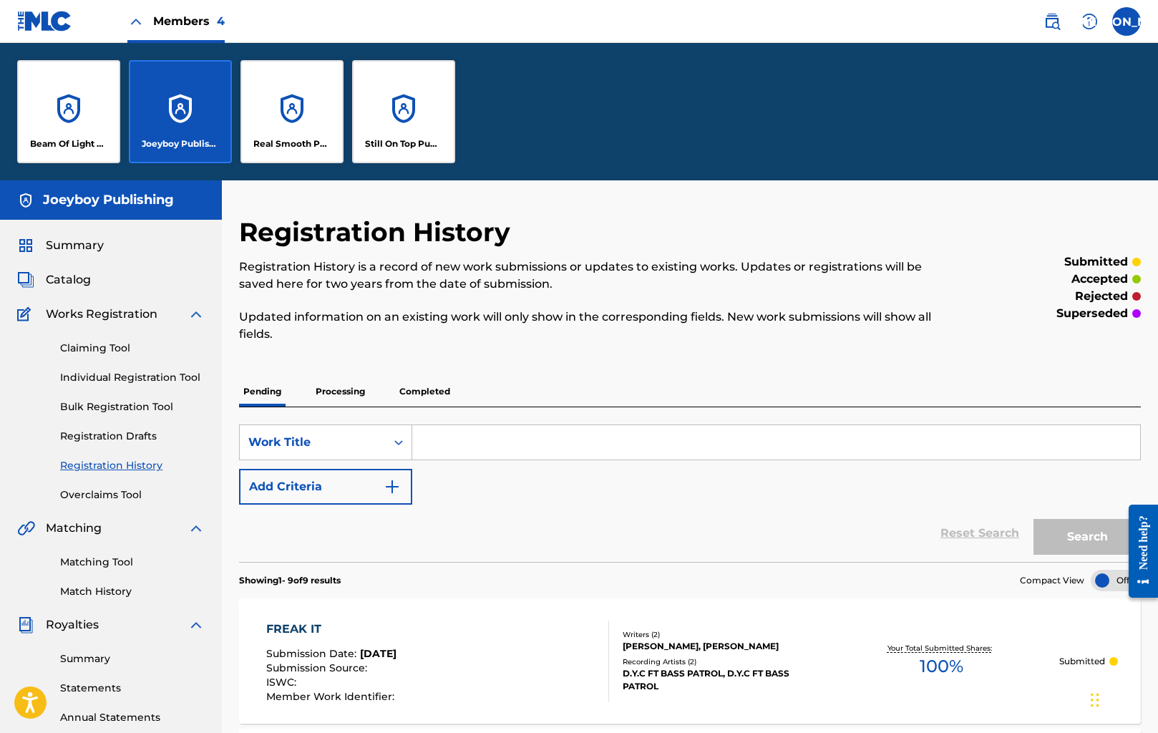
click at [416, 130] on div "Still On Top Publishing" at bounding box center [403, 111] width 103 height 103
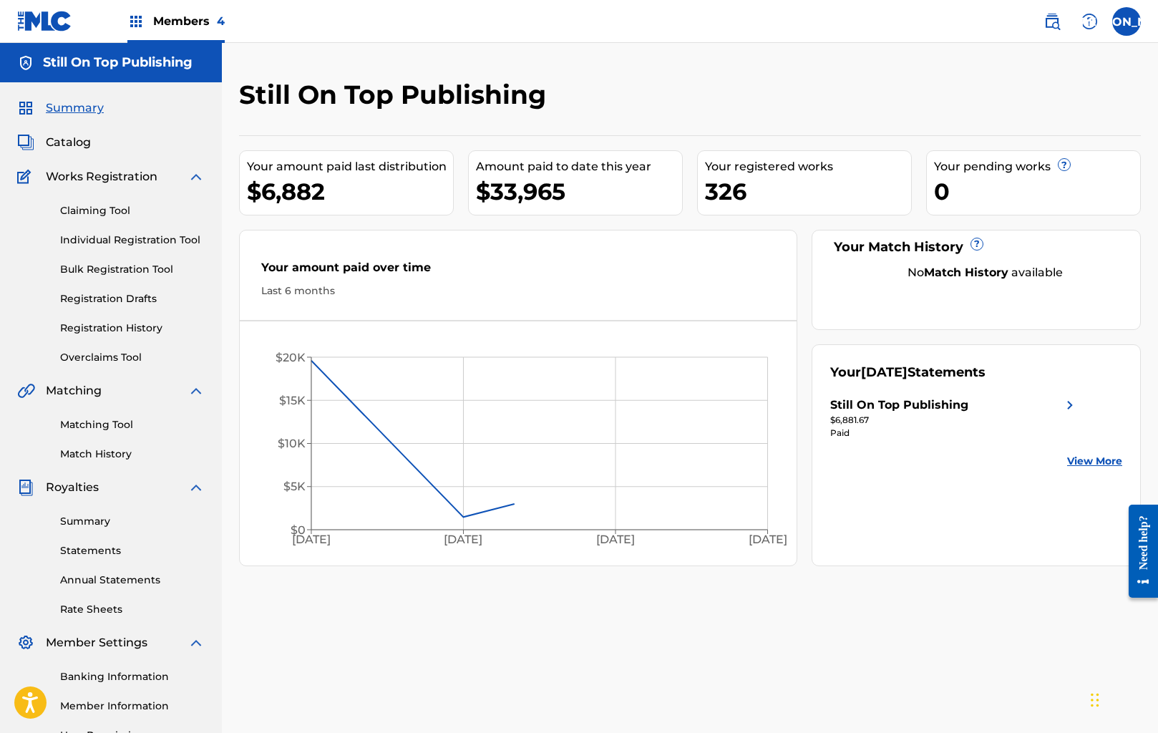
click at [104, 207] on link "Claiming Tool" at bounding box center [132, 210] width 145 height 15
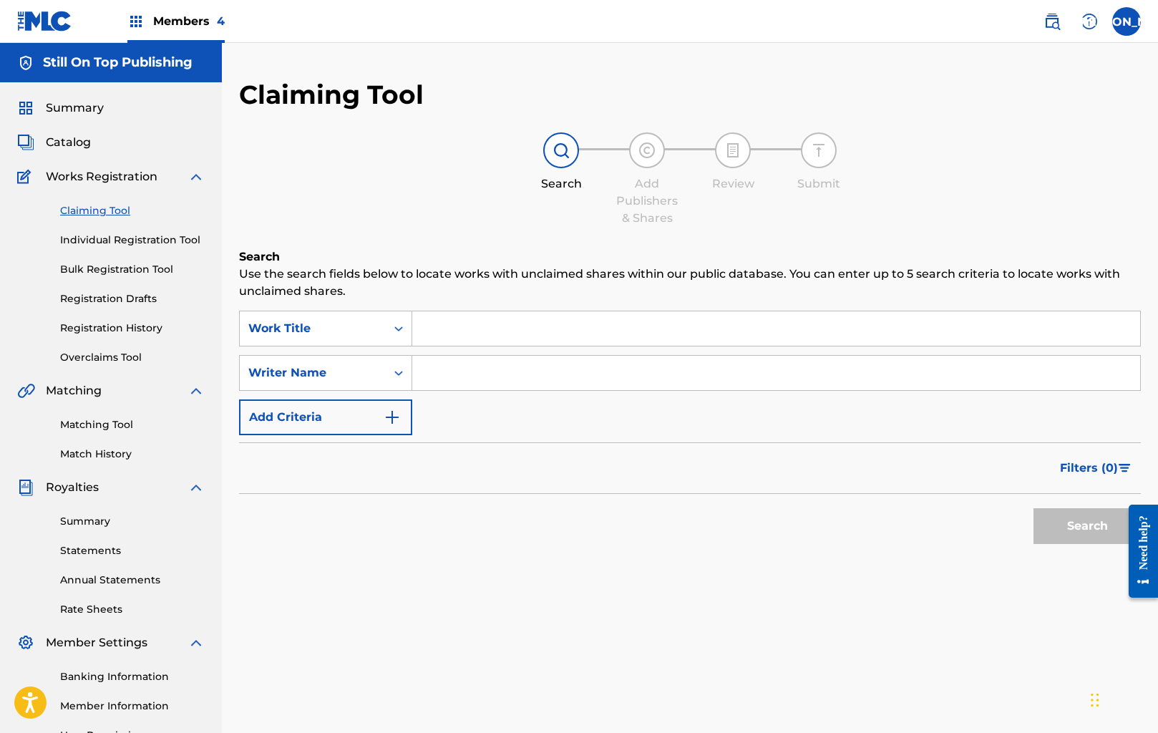
click at [78, 239] on link "Individual Registration Tool" at bounding box center [132, 240] width 145 height 15
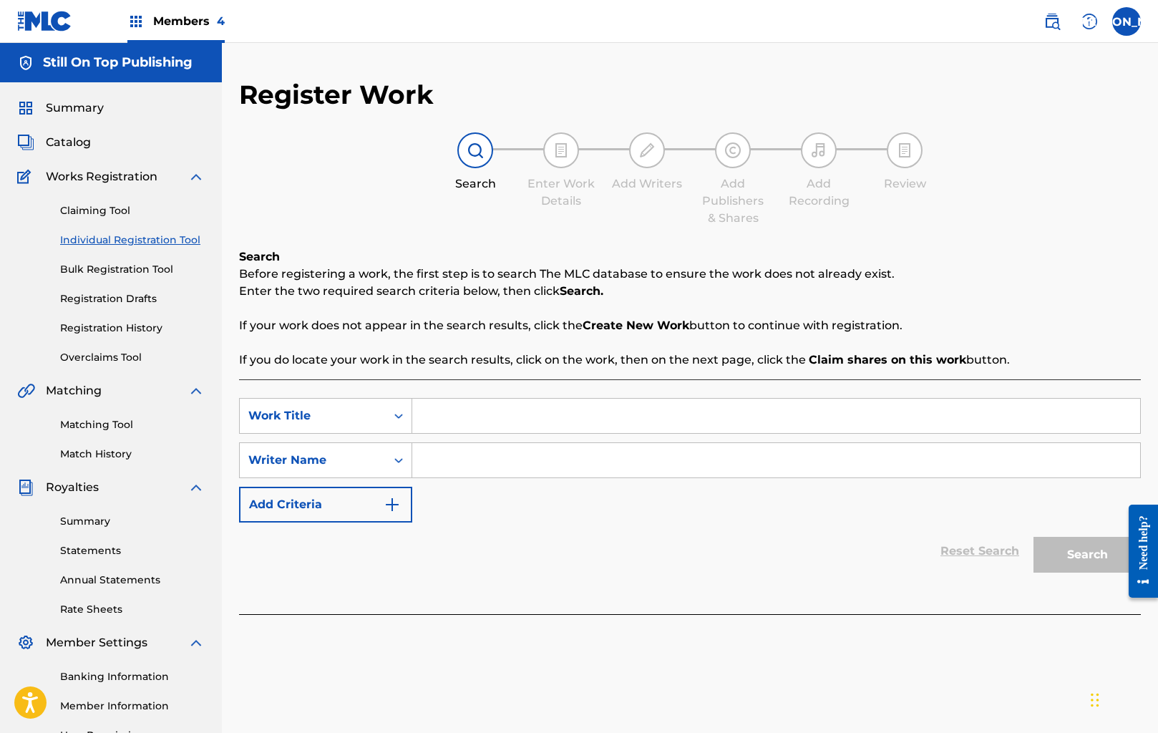
click at [475, 398] on div "Search Form" at bounding box center [776, 416] width 729 height 36
click at [478, 410] on input "Search Form" at bounding box center [776, 416] width 728 height 34
type input "M"
type input "FREAKY PARTY"
click at [449, 460] on div "SearchWithCriteria28cd238e-dd6c-4533-a51e-fba8269f6ecc Work Title FREAKY PARTY …" at bounding box center [690, 460] width 902 height 125
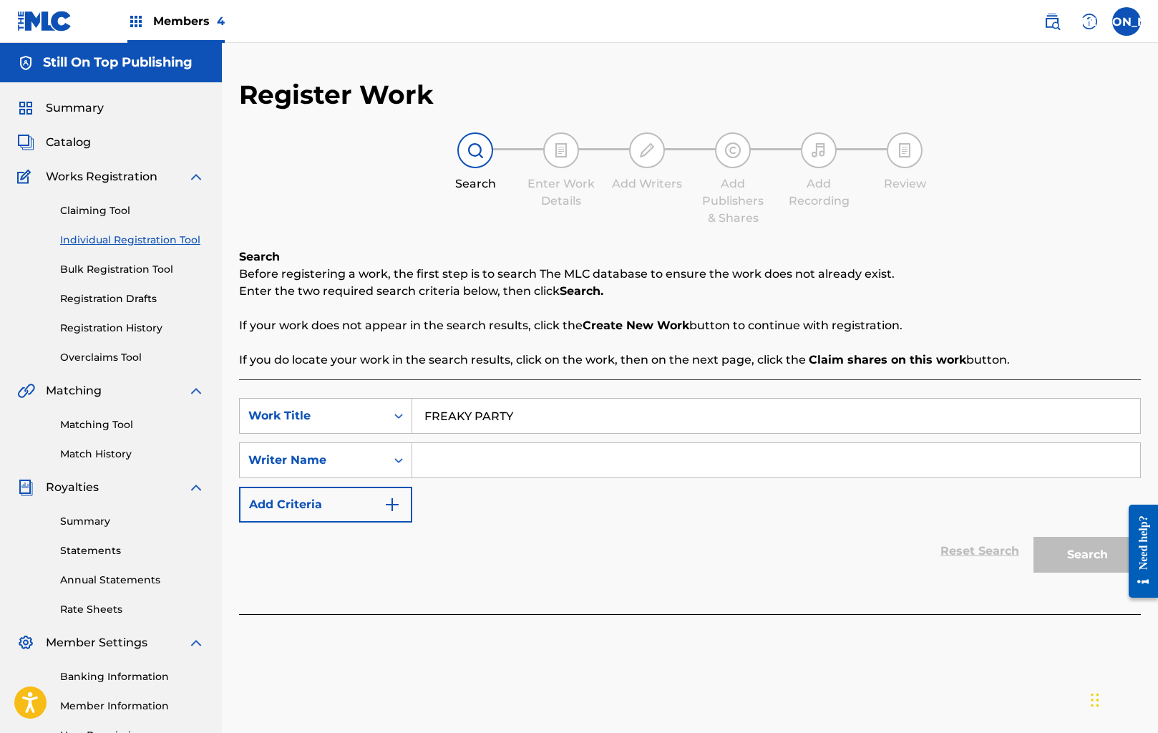
click at [449, 460] on input "Search Form" at bounding box center [776, 460] width 728 height 34
type input "[PERSON_NAME]"
click at [1034, 537] on button "Search" at bounding box center [1087, 555] width 107 height 36
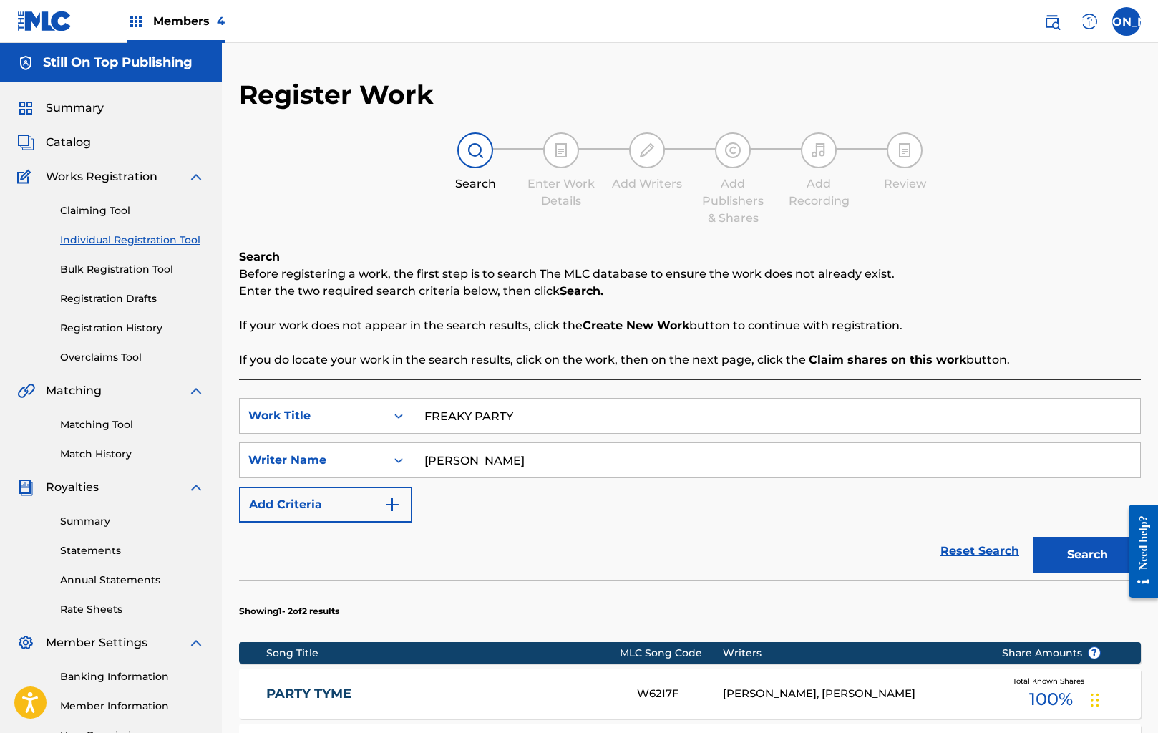
click at [86, 246] on link "Individual Registration Tool" at bounding box center [132, 240] width 145 height 15
click at [92, 241] on link "Individual Registration Tool" at bounding box center [132, 240] width 145 height 15
click at [967, 542] on link "Reset Search" at bounding box center [980, 552] width 93 height 32
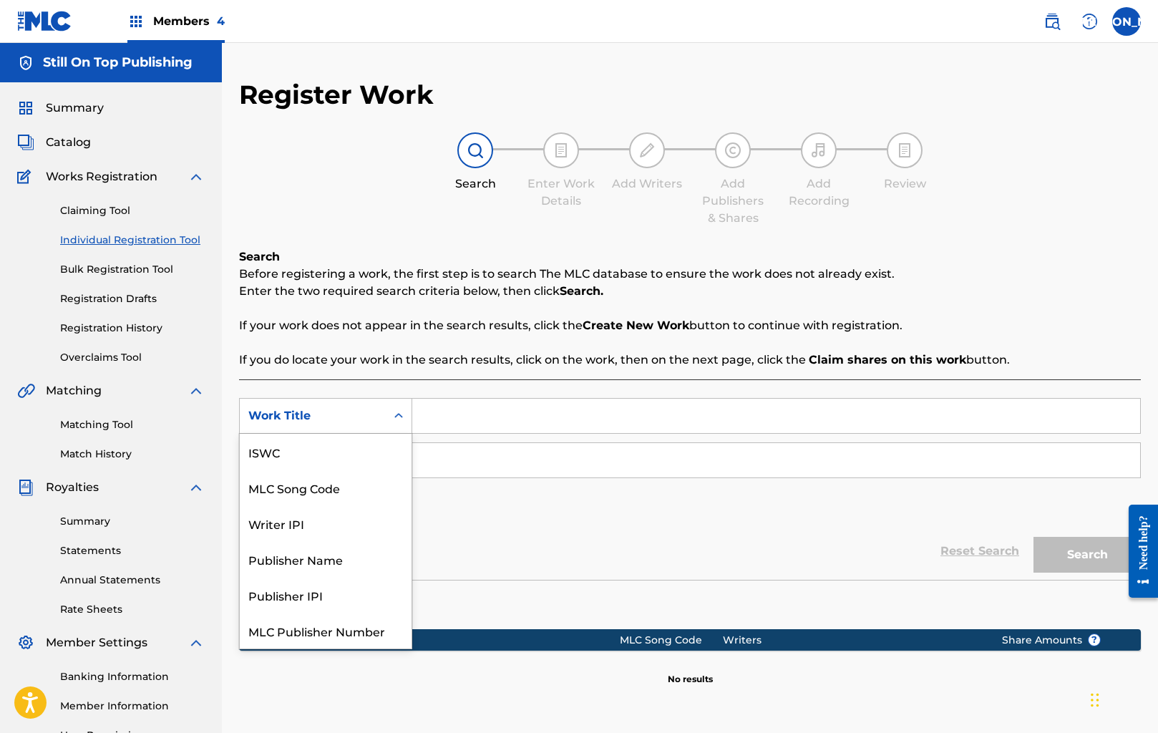
click at [394, 415] on icon "Search Form" at bounding box center [399, 416] width 14 height 14
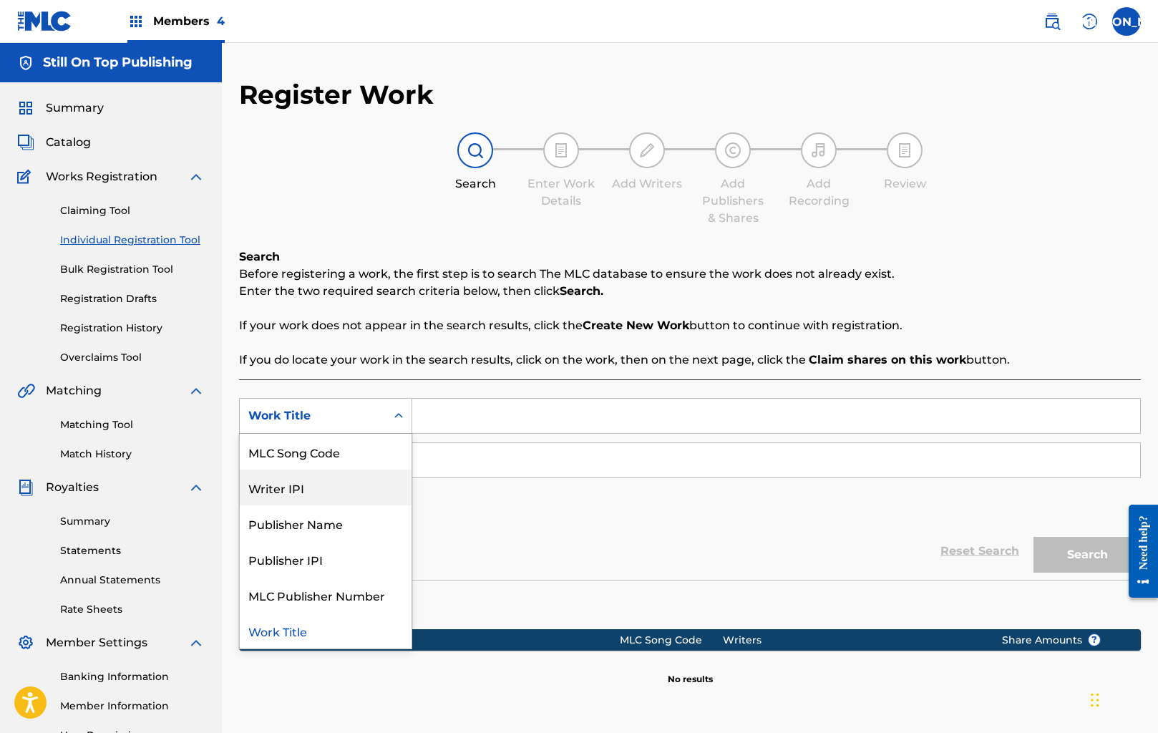
click at [373, 470] on div "Writer IPI" at bounding box center [326, 488] width 172 height 36
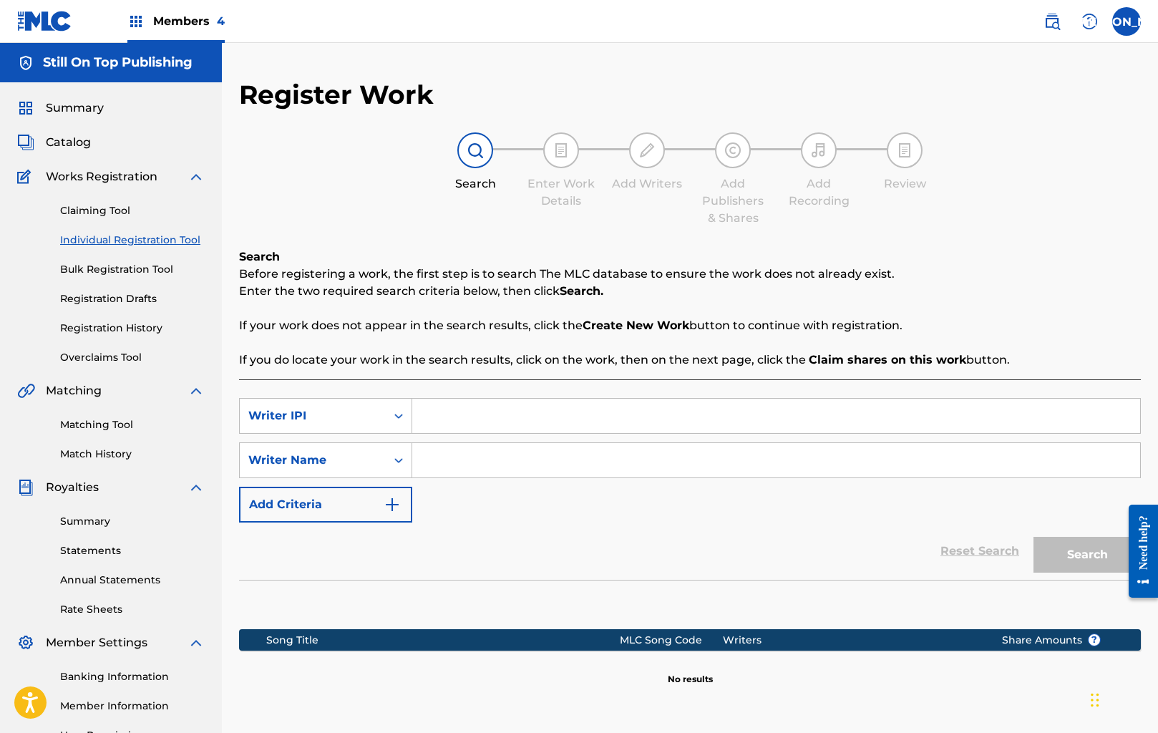
click at [466, 425] on input "Search Form" at bounding box center [776, 416] width 728 height 34
type input "00187597997"
click at [474, 450] on input "Search Form" at bounding box center [776, 460] width 728 height 34
type input "[PERSON_NAME]"
click at [1034, 537] on button "Search" at bounding box center [1087, 555] width 107 height 36
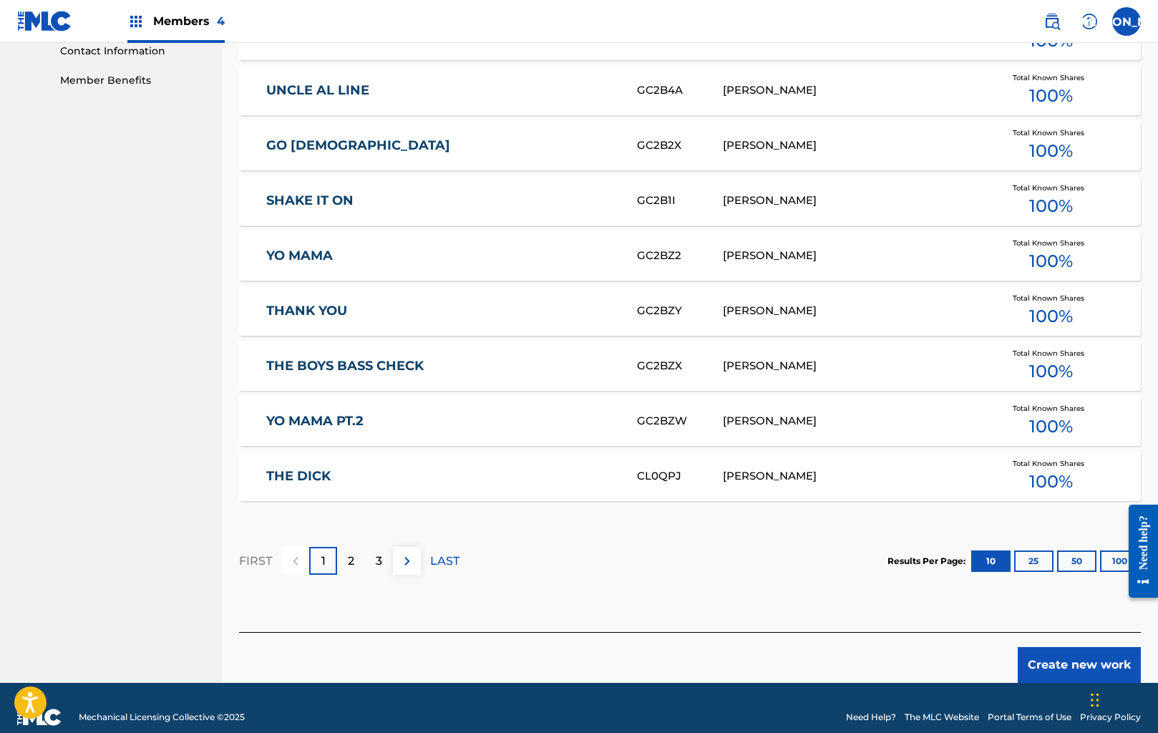
scroll to position [732, 0]
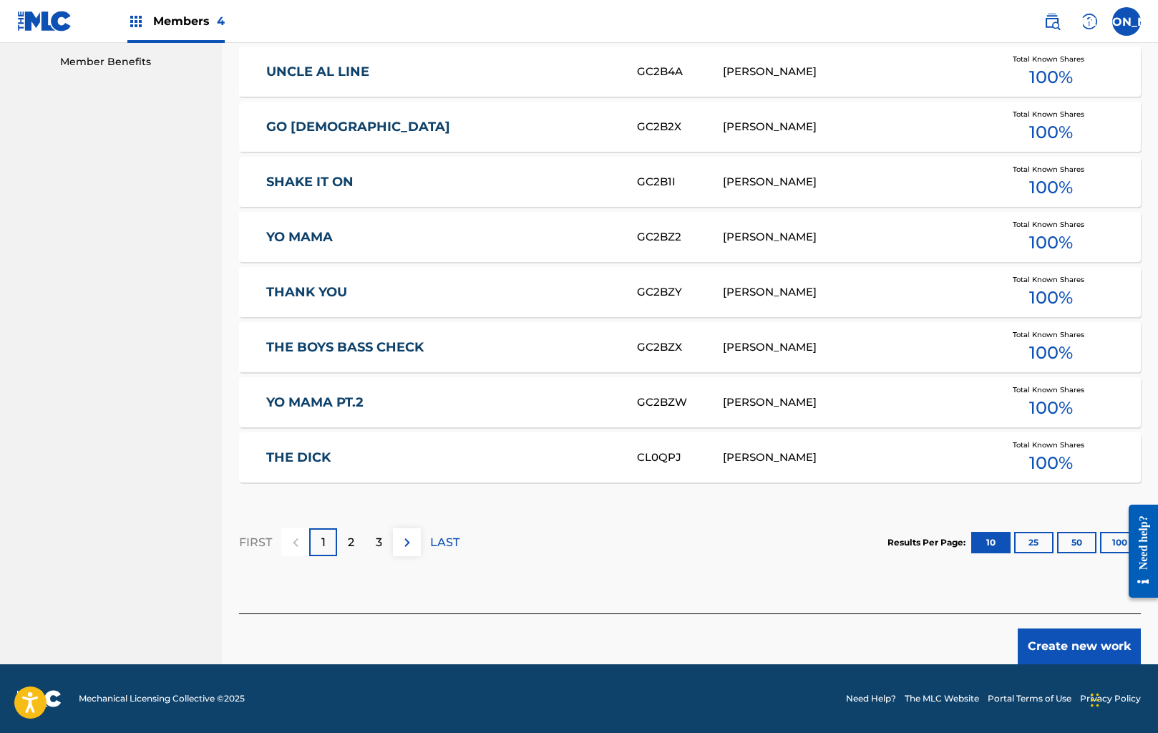
click at [386, 541] on div "3" at bounding box center [379, 542] width 28 height 28
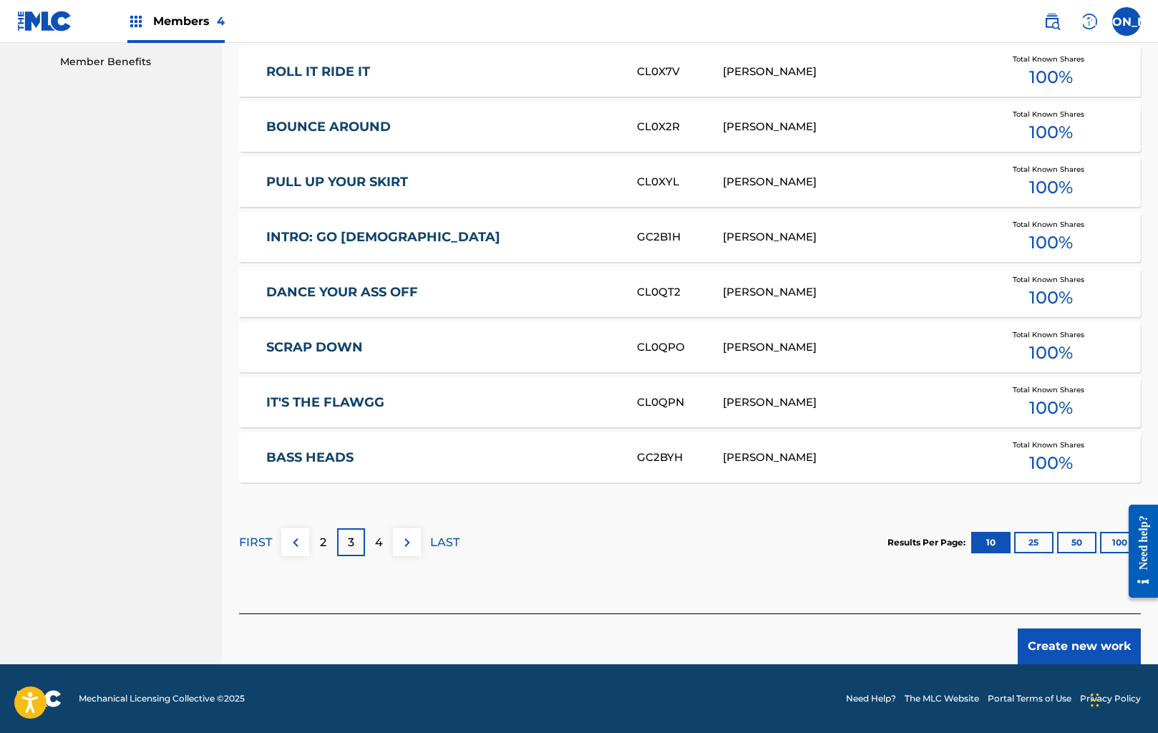
click at [328, 540] on div "2" at bounding box center [323, 542] width 28 height 28
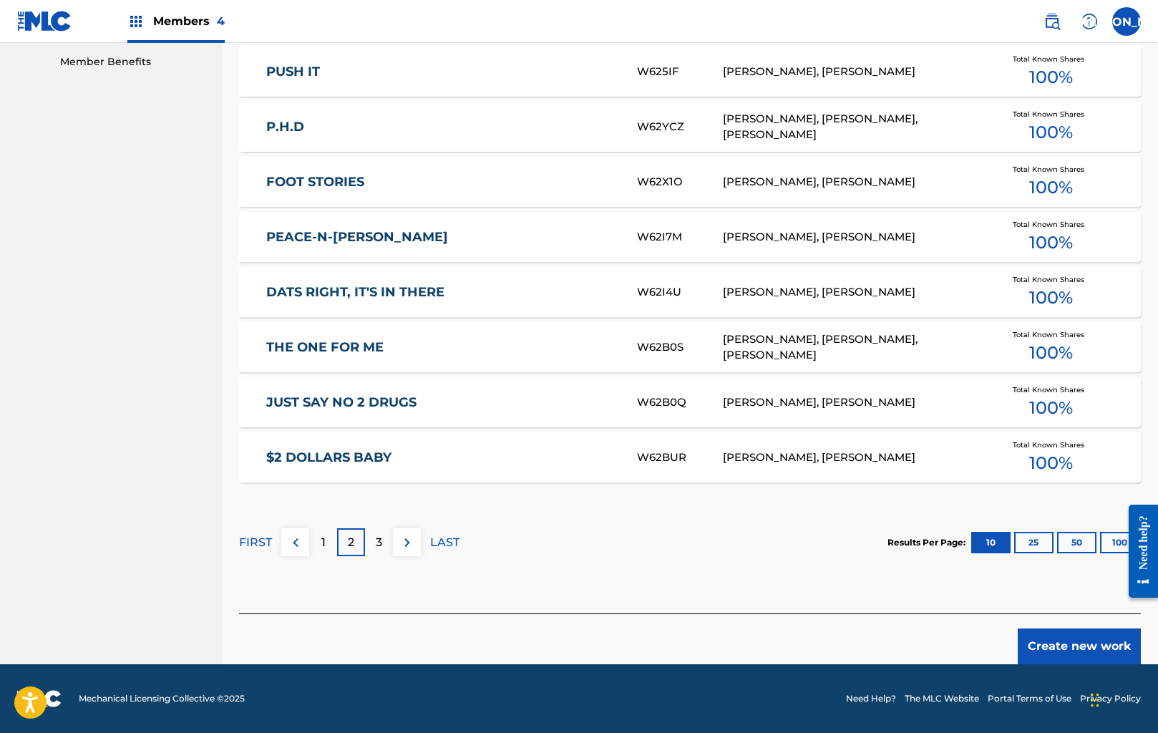
click at [436, 538] on p "LAST" at bounding box center [444, 542] width 29 height 17
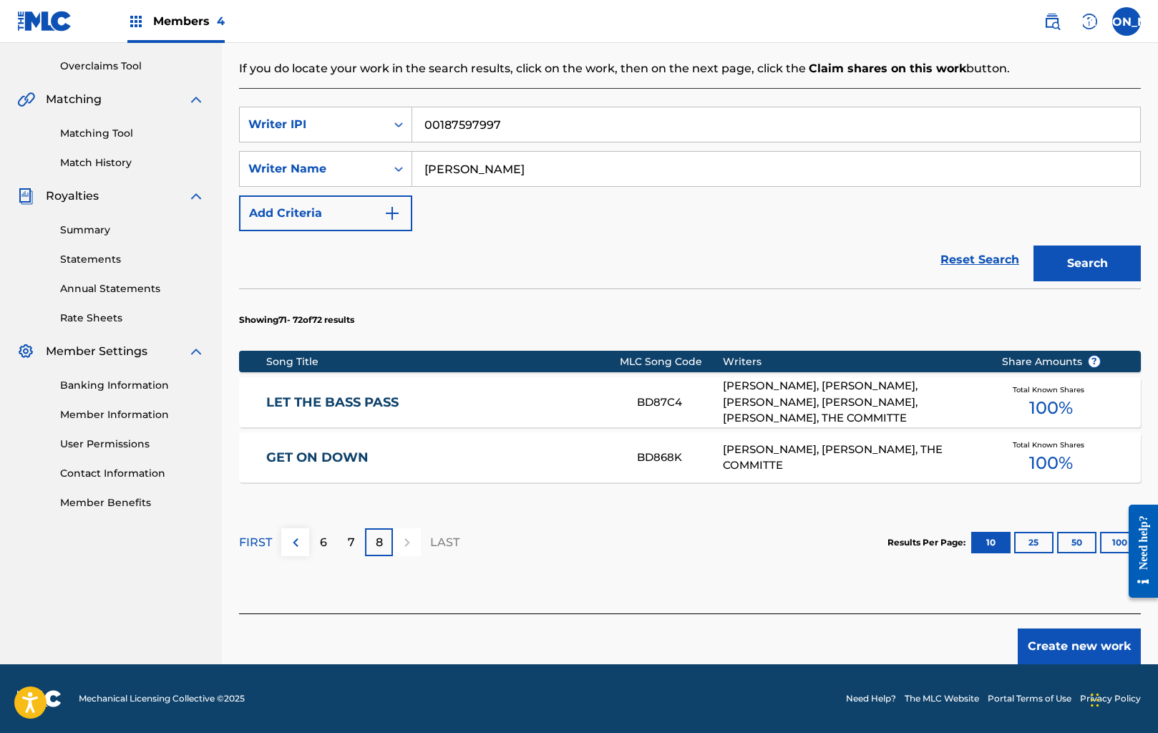
scroll to position [0, 0]
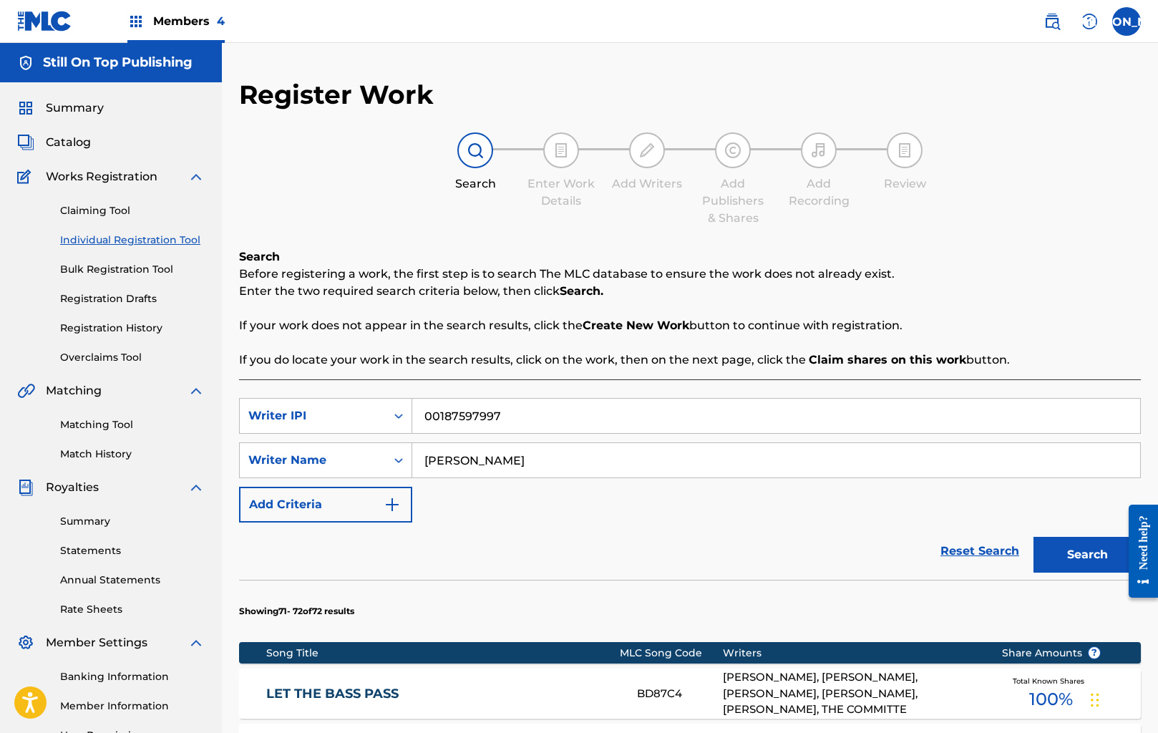
click at [973, 547] on link "Reset Search" at bounding box center [980, 552] width 93 height 32
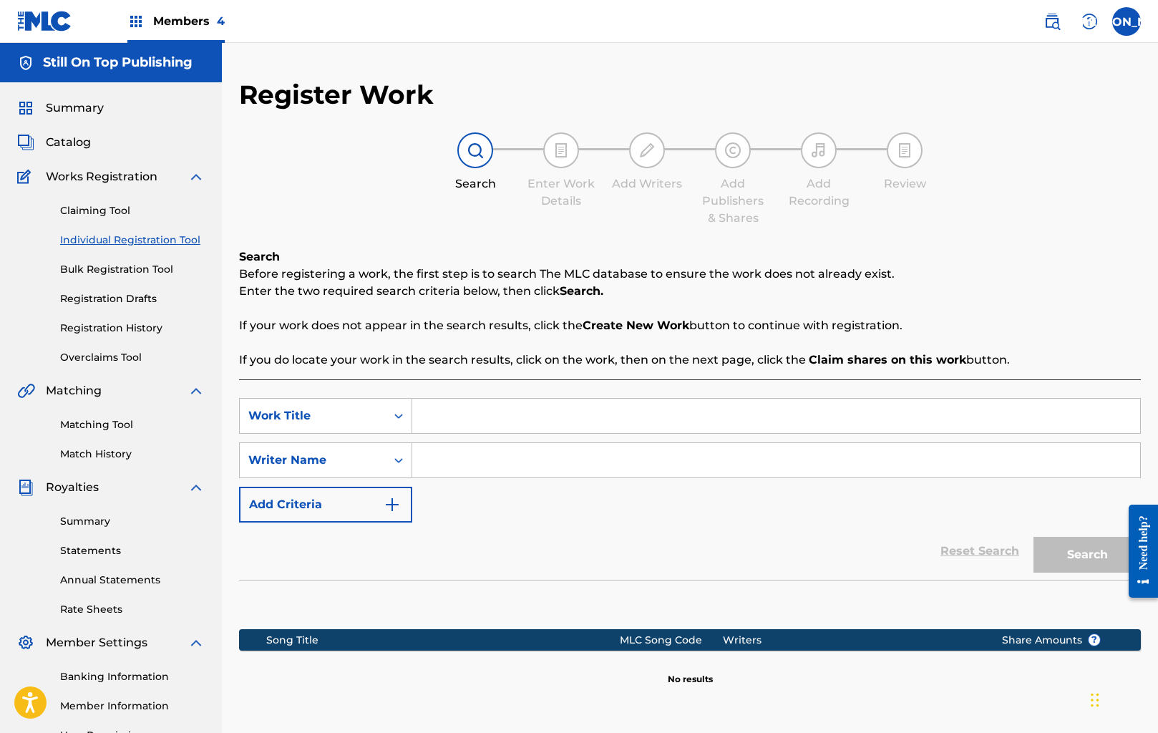
click at [462, 406] on input "Search Form" at bounding box center [776, 416] width 728 height 34
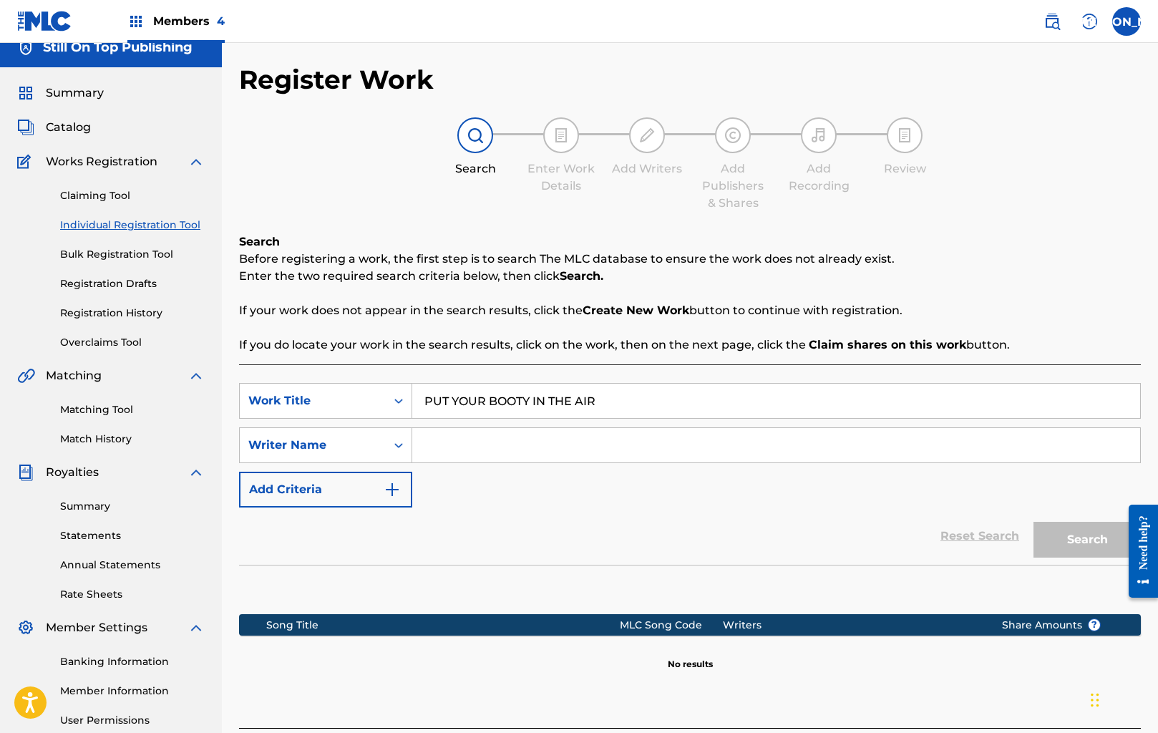
scroll to position [16, 0]
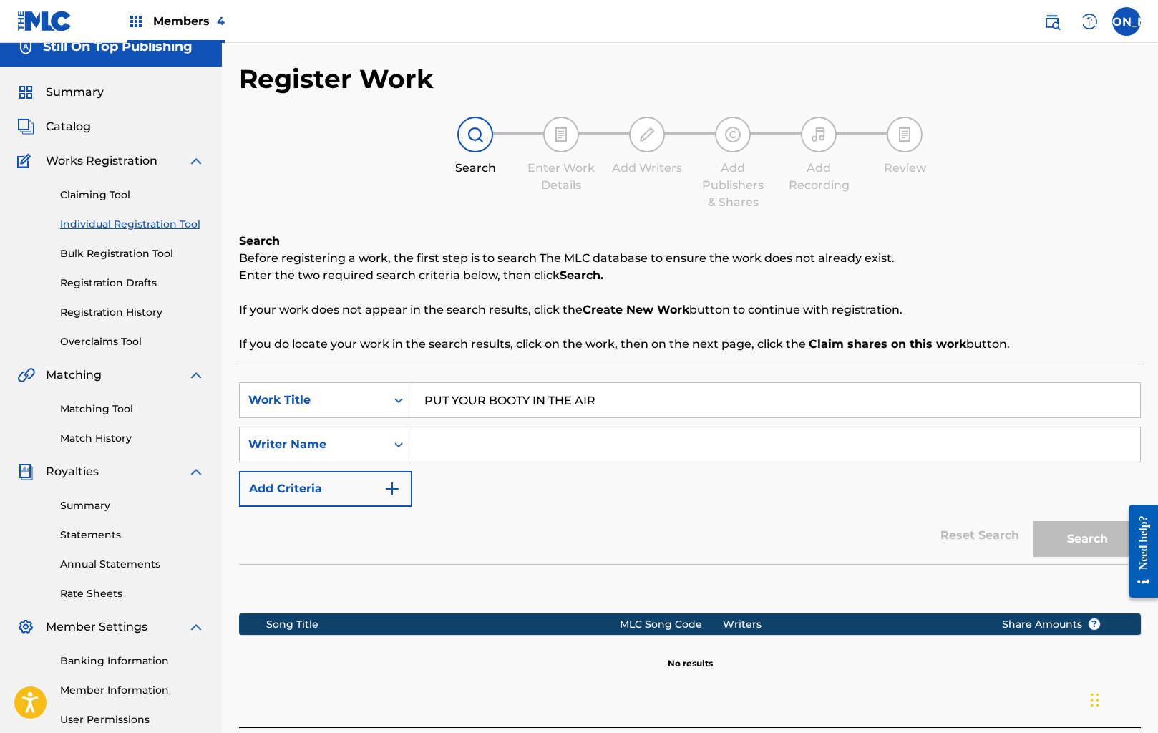
type input "PUT YOUR BOOTY IN THE AIR"
click at [482, 458] on input "Search Form" at bounding box center [776, 444] width 728 height 34
type input "[PERSON_NAME]"
click at [1034, 521] on button "Search" at bounding box center [1087, 539] width 107 height 36
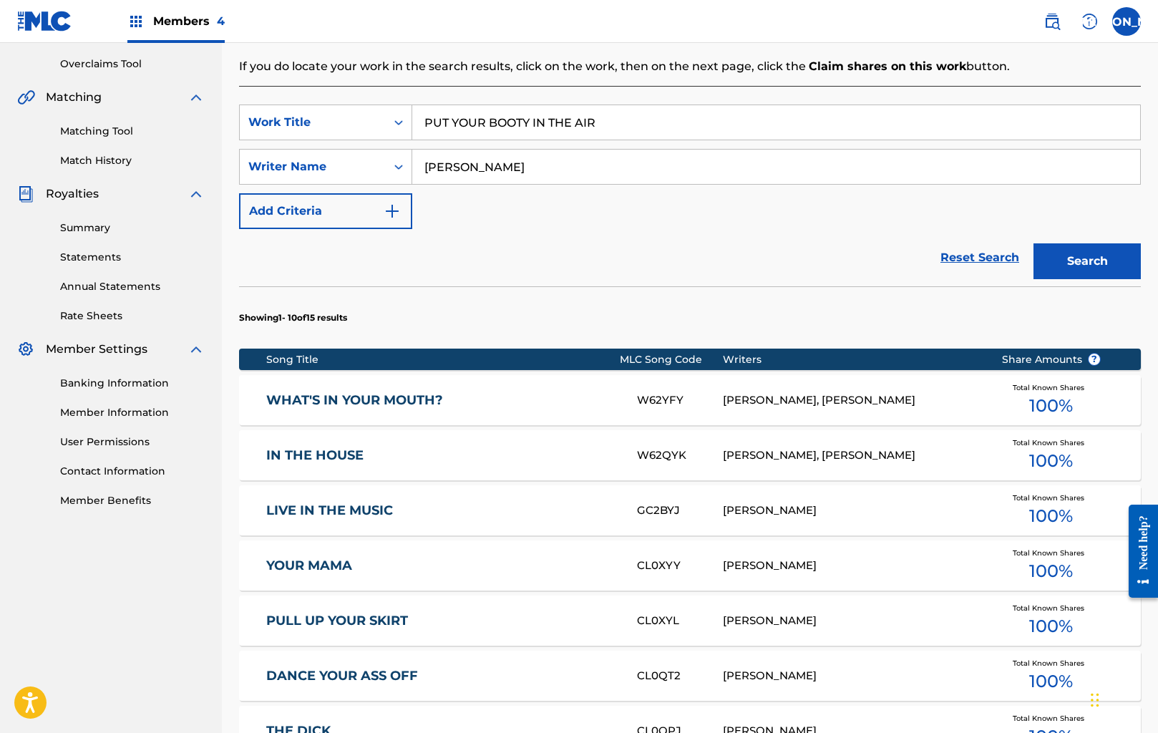
scroll to position [0, 0]
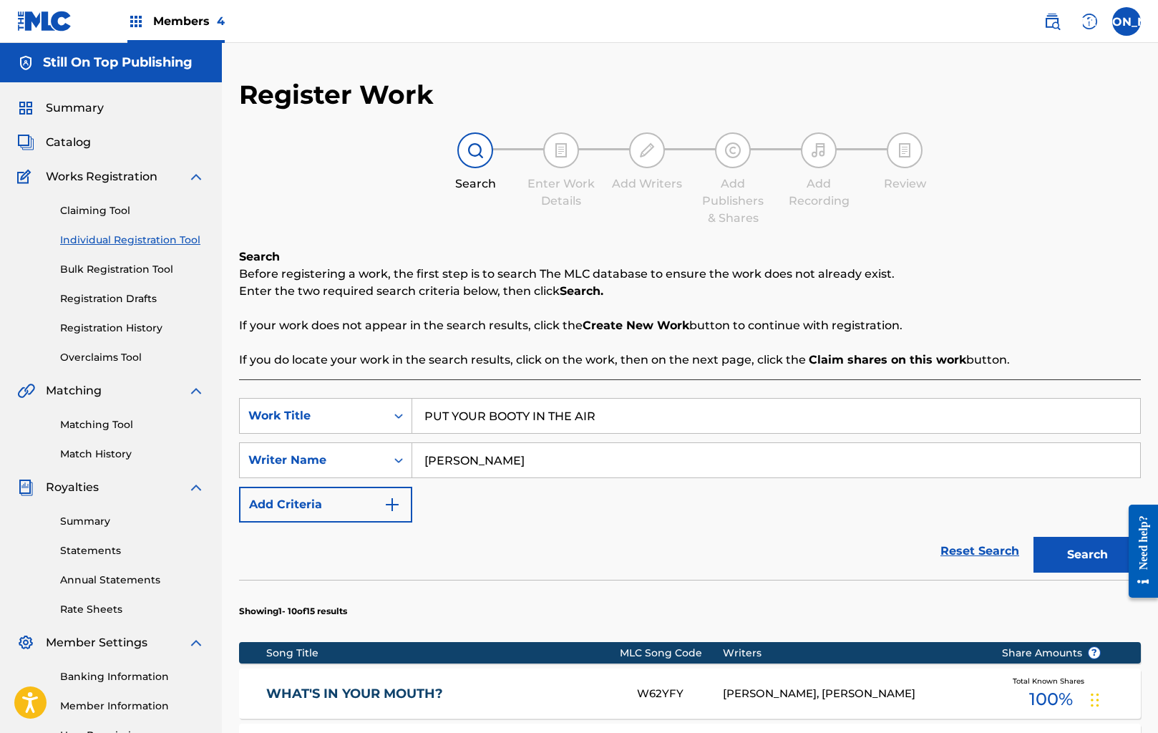
click at [955, 550] on link "Reset Search" at bounding box center [980, 552] width 93 height 32
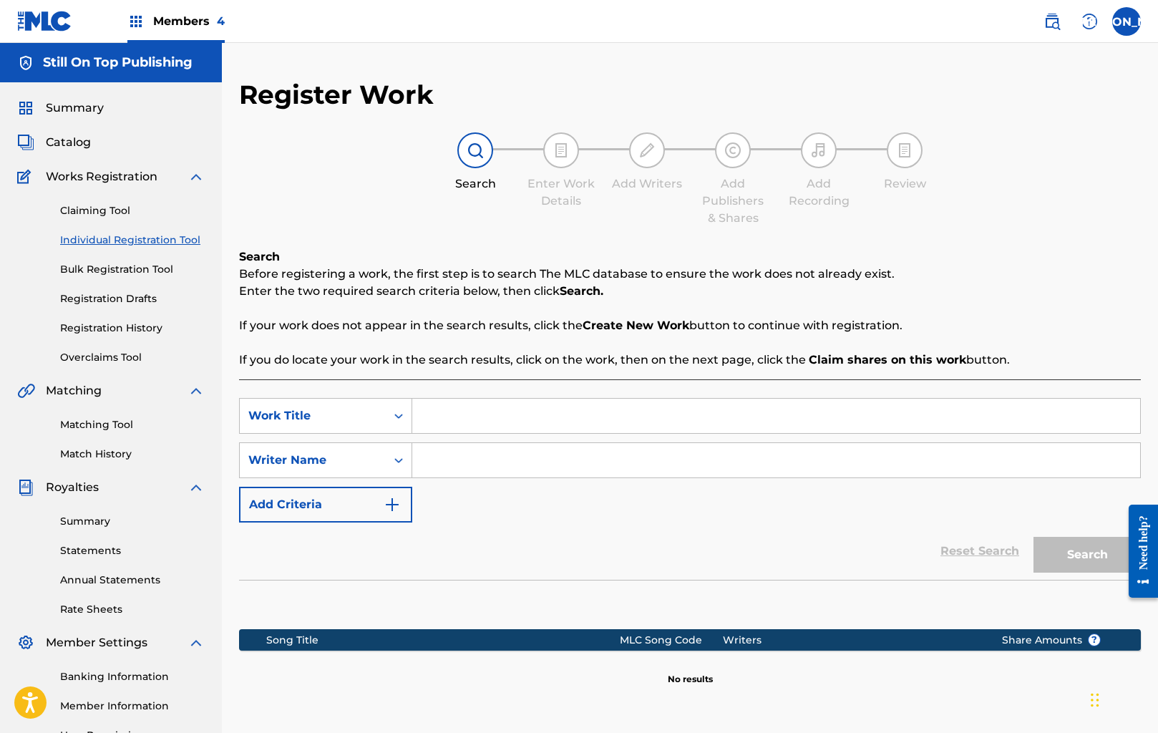
click at [145, 29] on div "Members 4" at bounding box center [175, 21] width 97 height 42
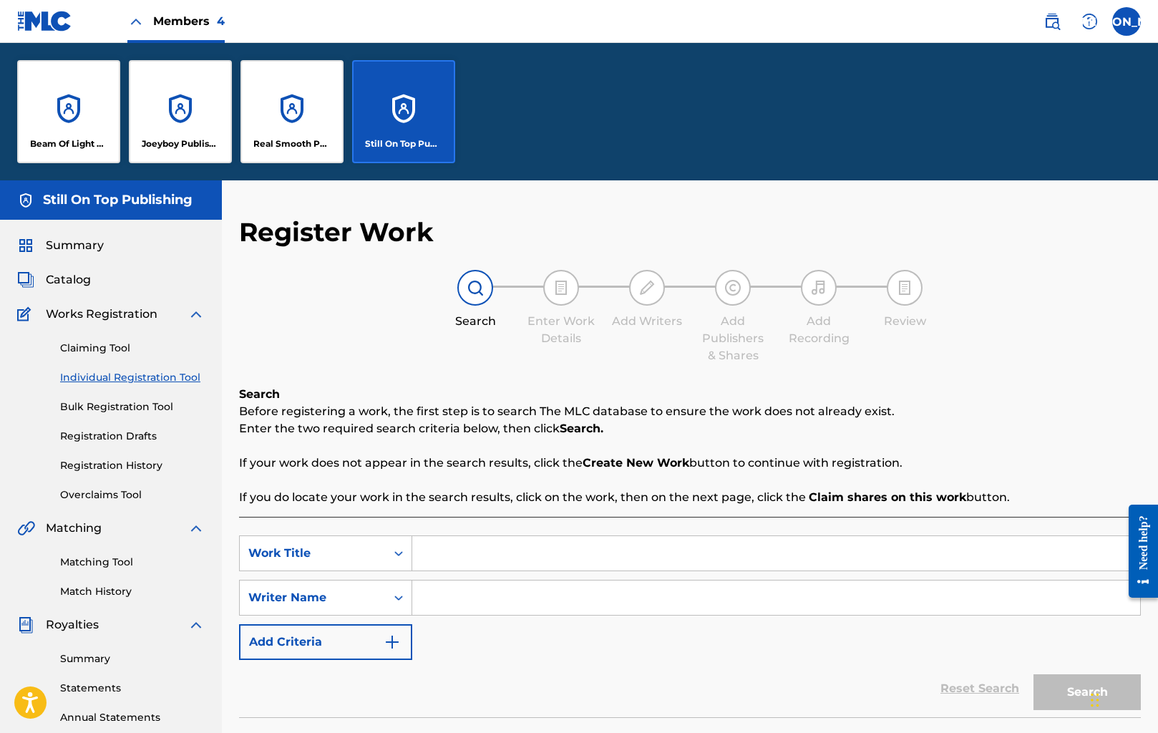
click at [140, 23] on img at bounding box center [135, 21] width 17 height 17
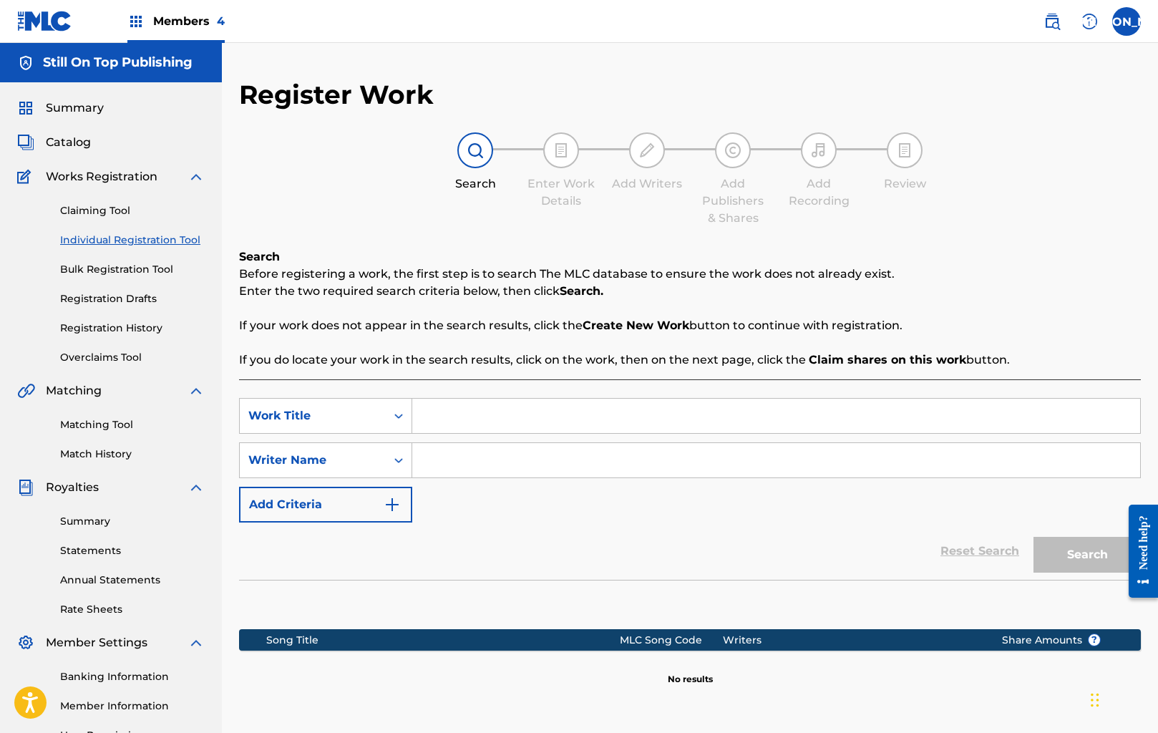
click at [147, 20] on div "Members 4" at bounding box center [175, 21] width 97 height 42
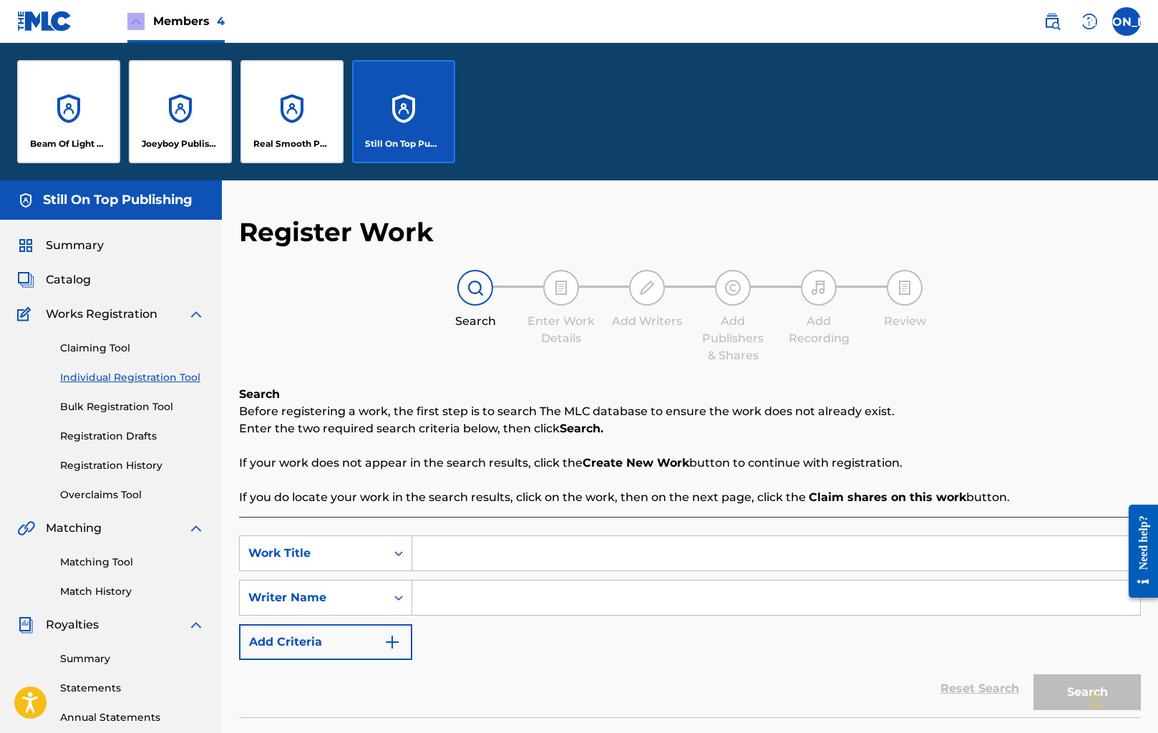
click at [140, 18] on img at bounding box center [135, 21] width 17 height 17
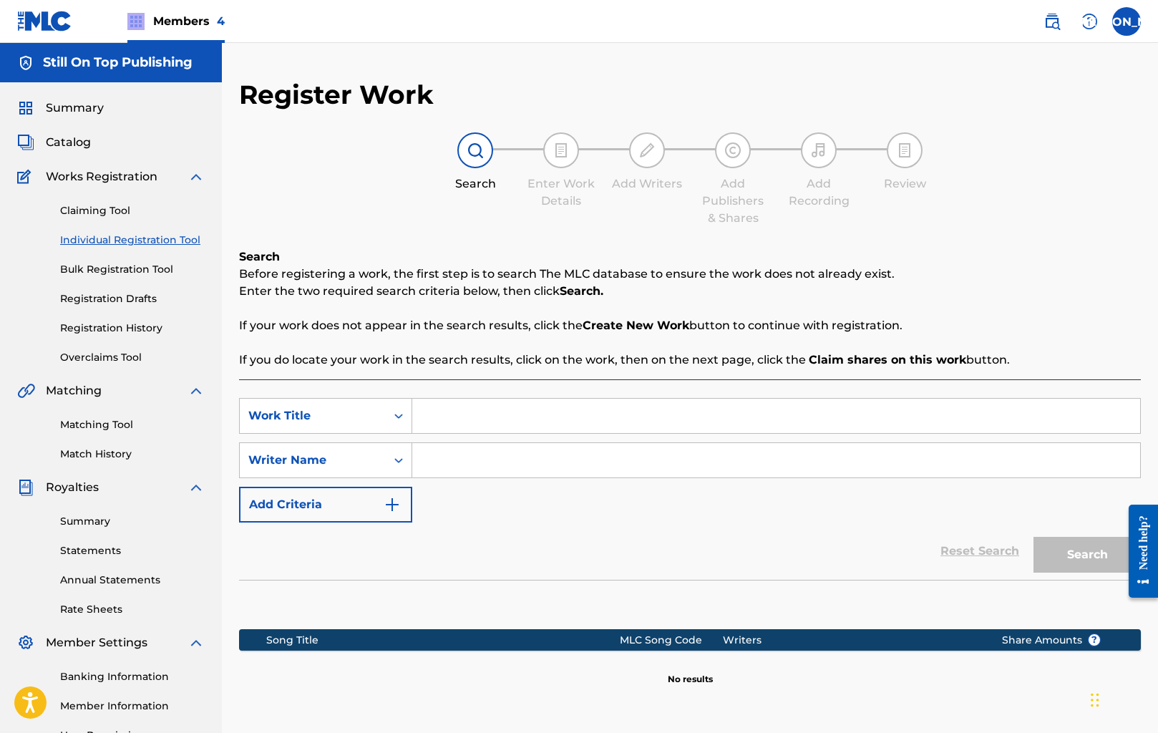
click at [140, 19] on img at bounding box center [135, 21] width 17 height 17
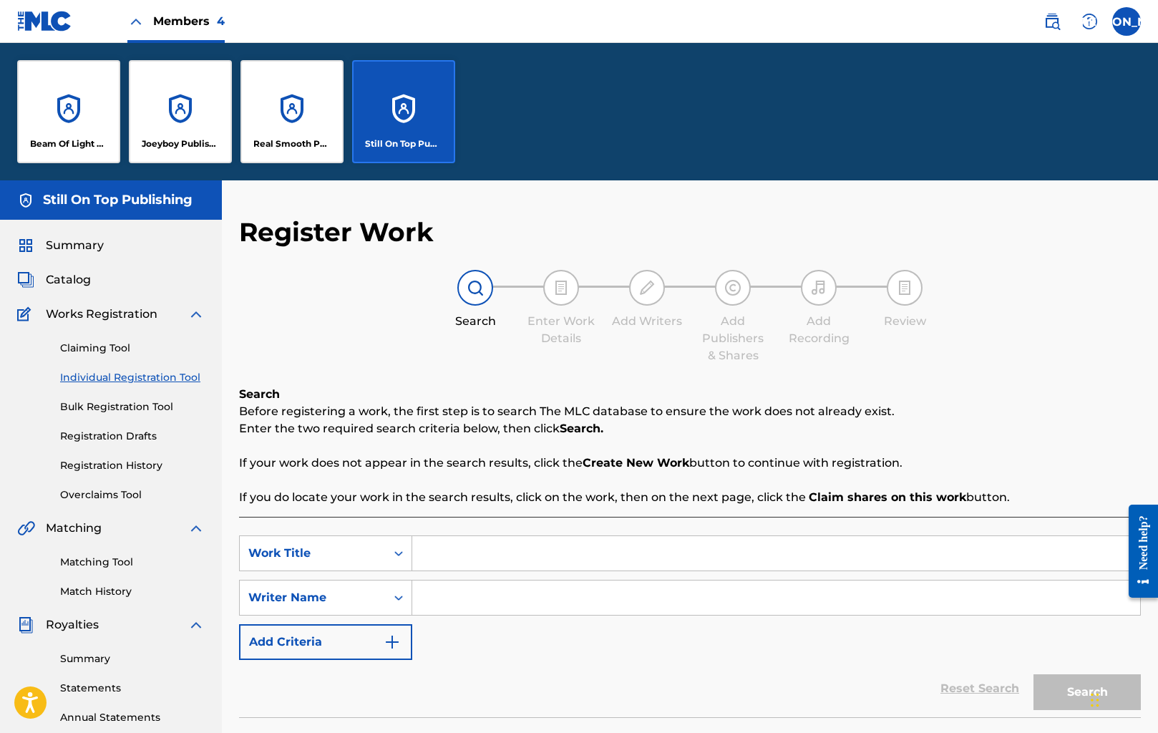
click at [115, 252] on div "Summary" at bounding box center [111, 245] width 188 height 17
click at [91, 246] on span "Summary" at bounding box center [75, 245] width 58 height 17
